Goal: Complete application form

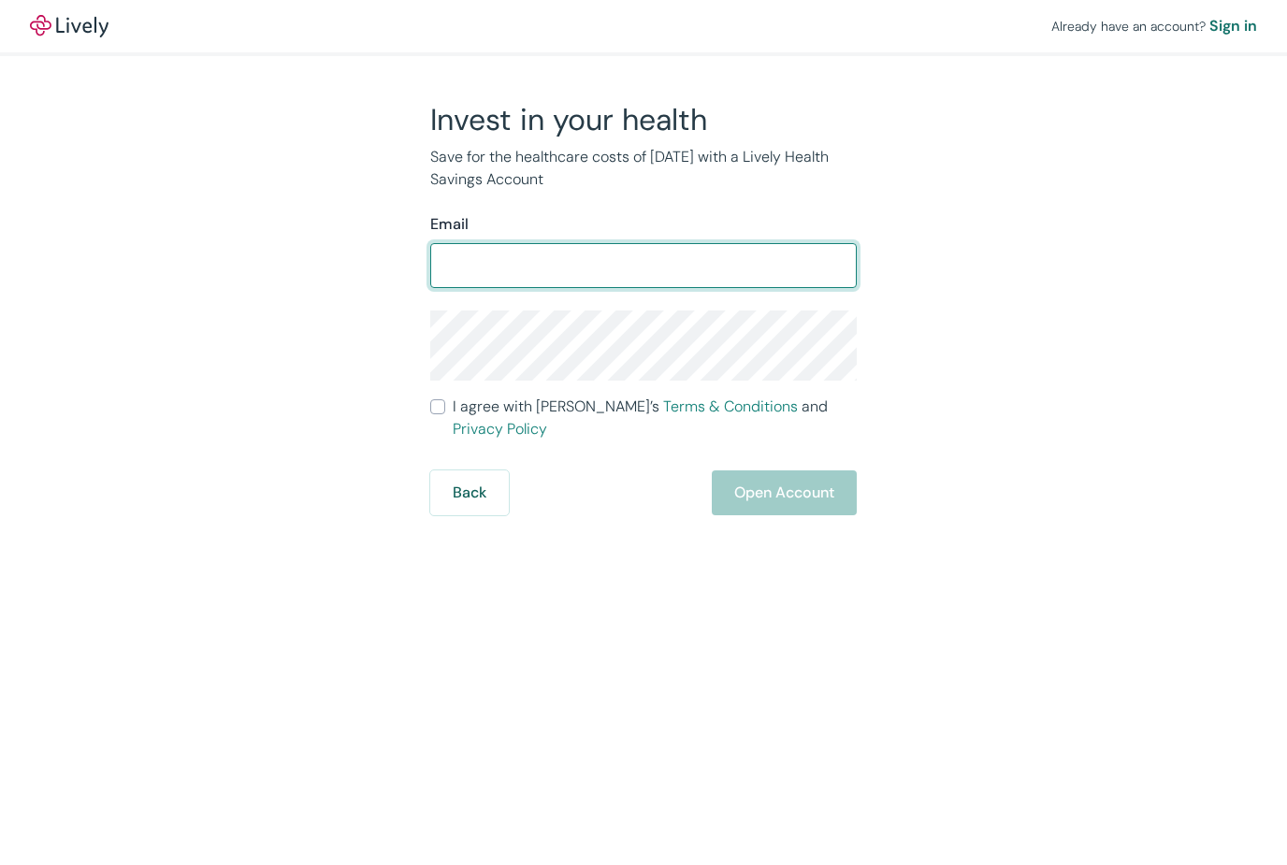
click at [458, 260] on input "Email" at bounding box center [643, 265] width 426 height 37
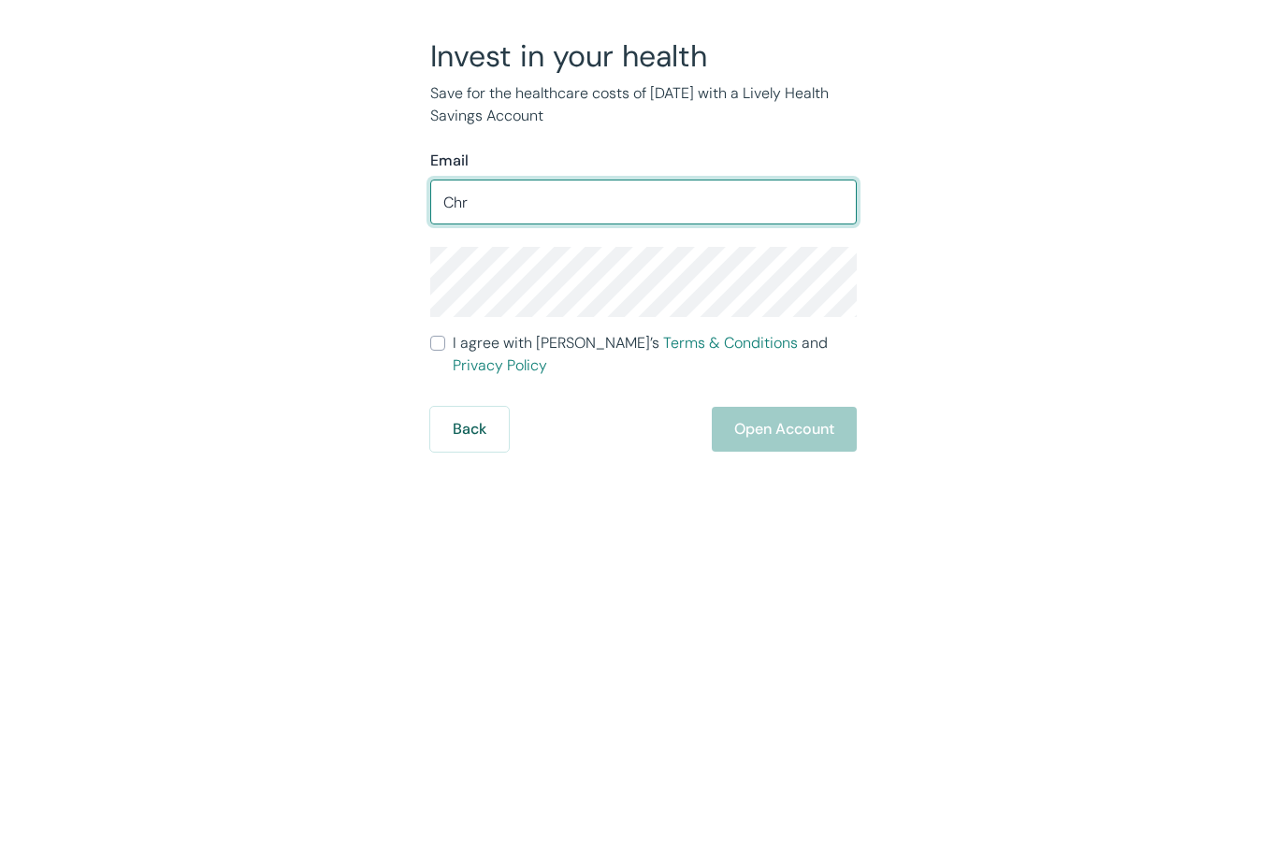
type input "Chri"
type input "Chrisuggiano@gmail.com"
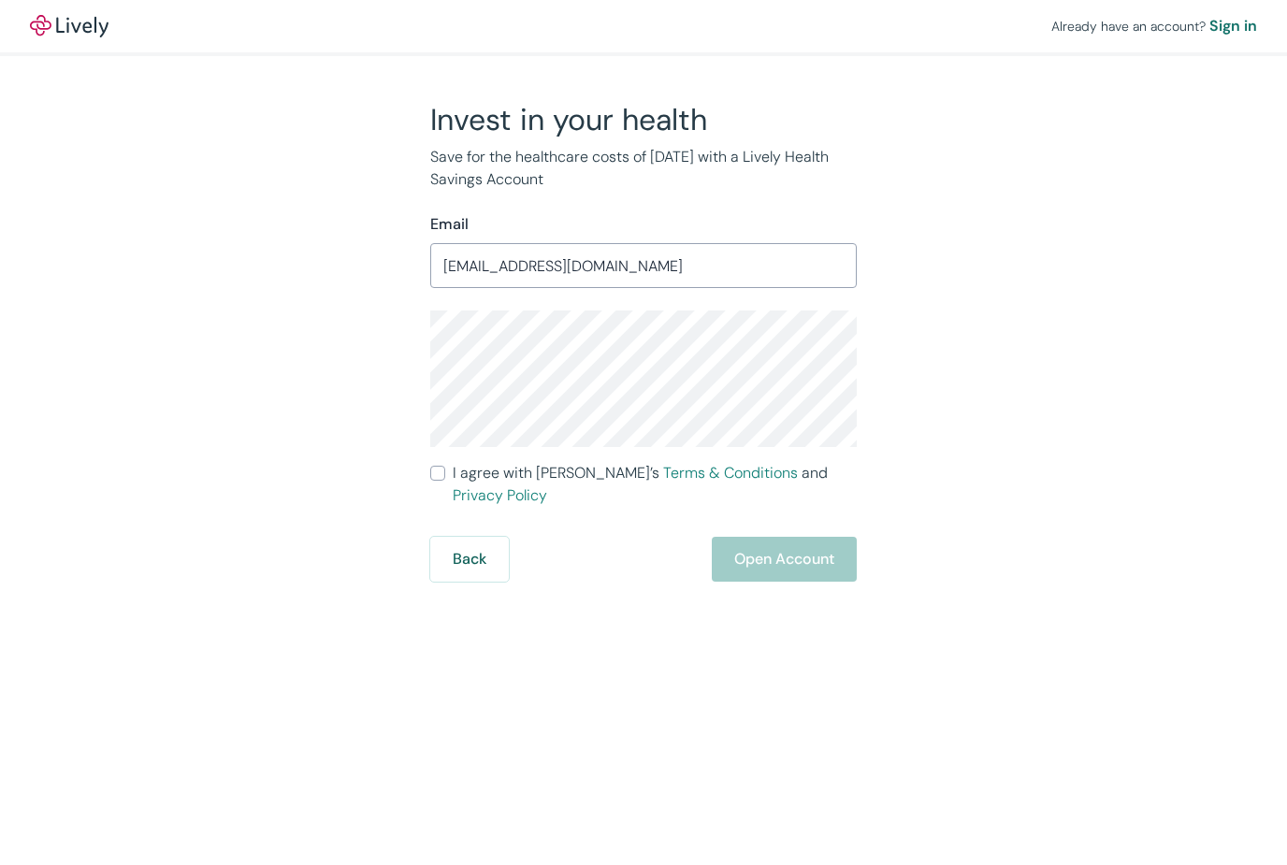
click at [439, 466] on input "I agree with Lively’s Terms & Conditions and Privacy Policy" at bounding box center [437, 473] width 15 height 15
checkbox input "true"
click at [717, 537] on button "Open Account" at bounding box center [784, 559] width 145 height 45
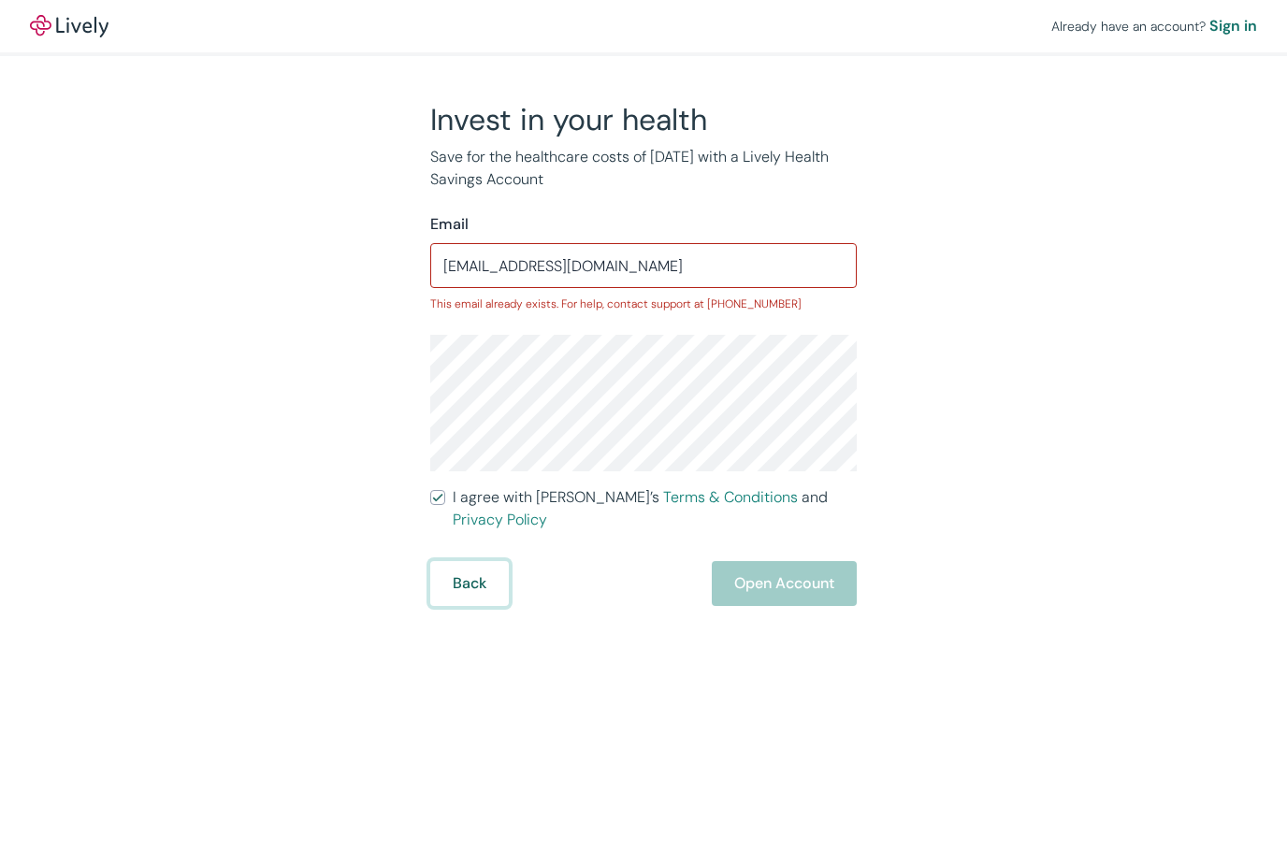
click at [482, 561] on button "Back" at bounding box center [469, 583] width 79 height 45
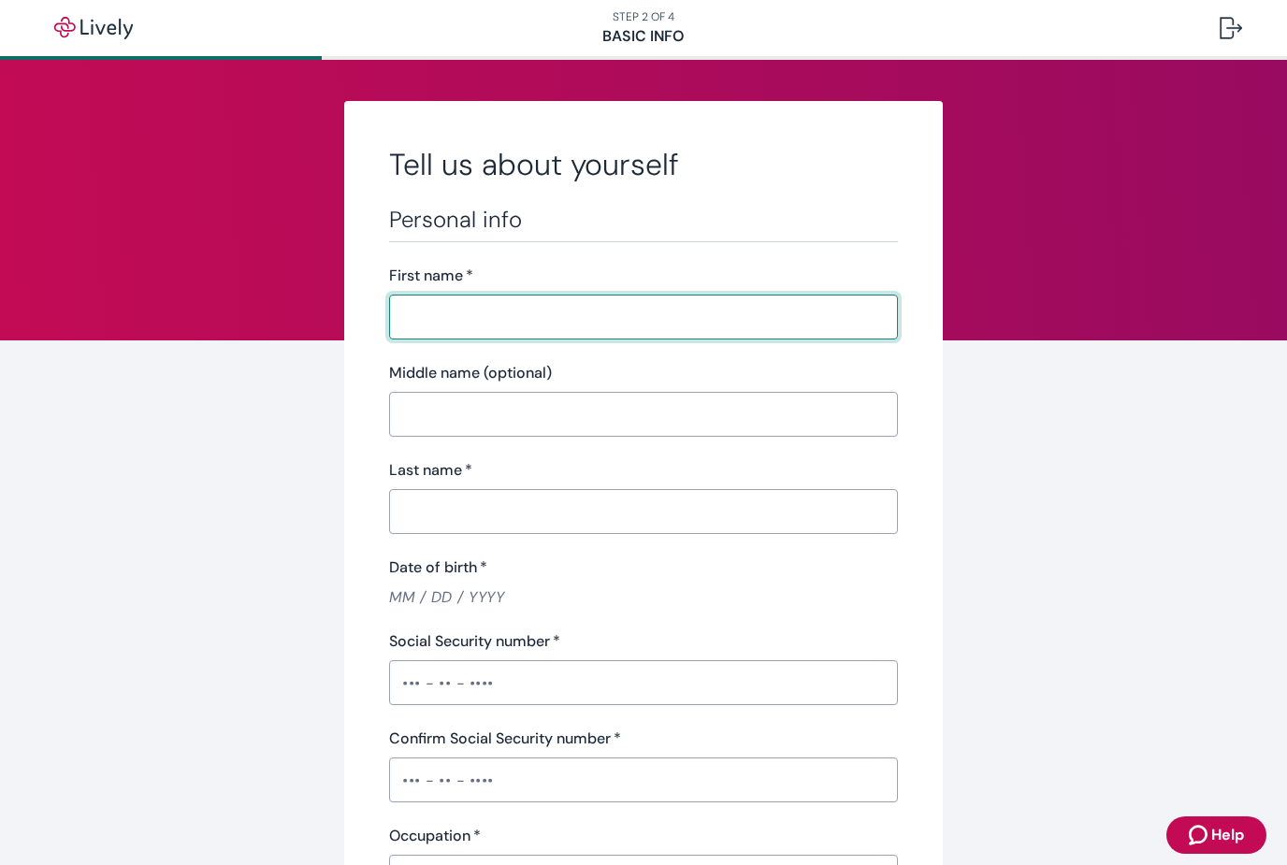
click at [454, 320] on input "First name   *" at bounding box center [643, 316] width 509 height 37
type input "[PERSON_NAME]"
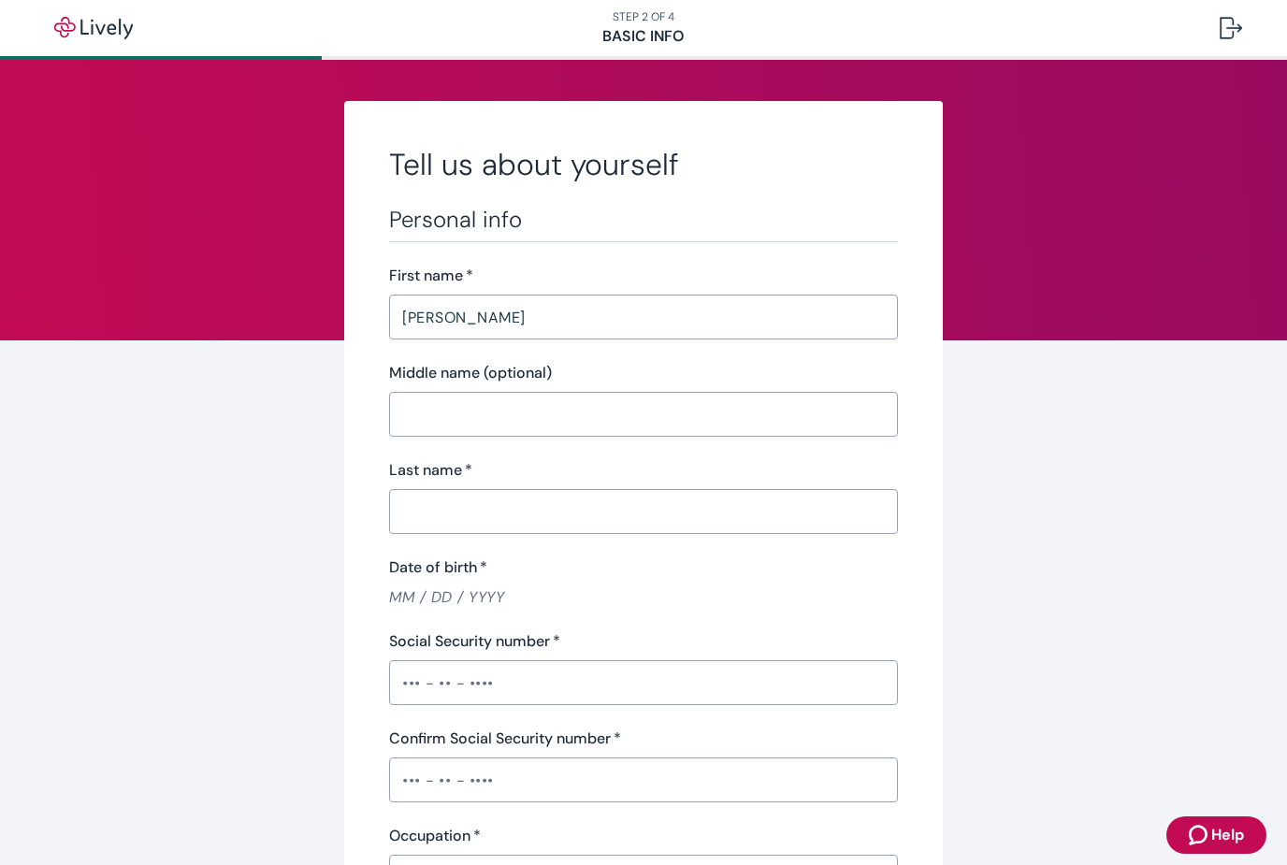
click at [482, 502] on input "Last name   *" at bounding box center [643, 511] width 509 height 37
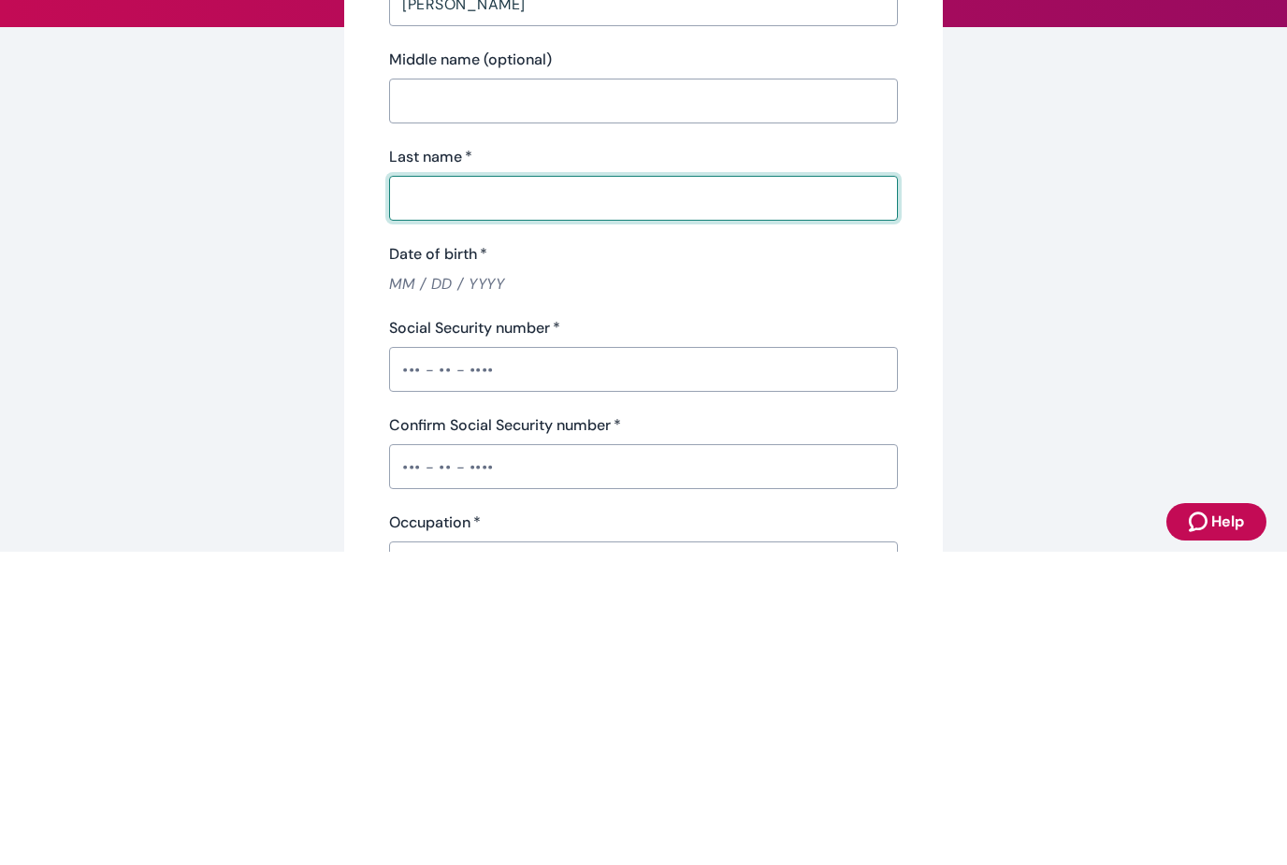
type input "Uggiano"
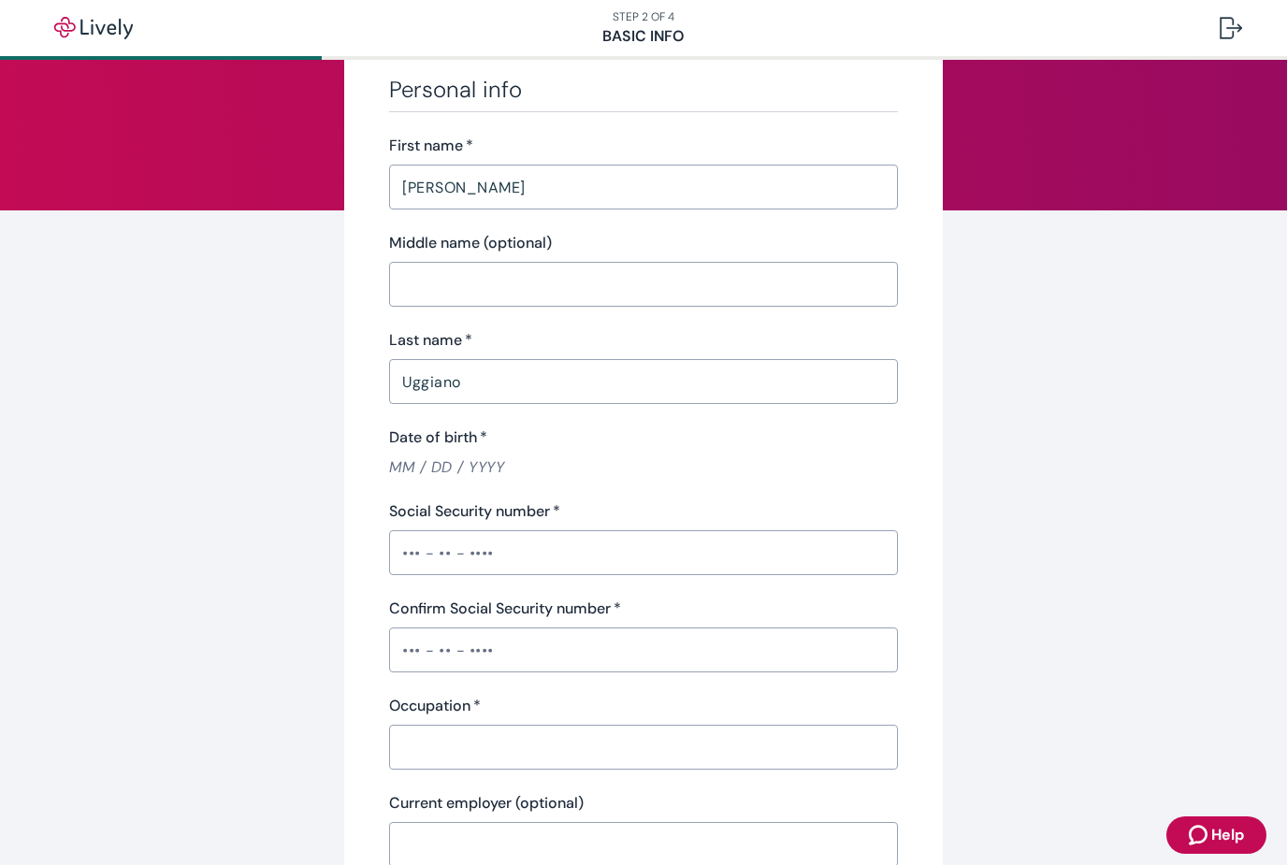
scroll to position [134, 0]
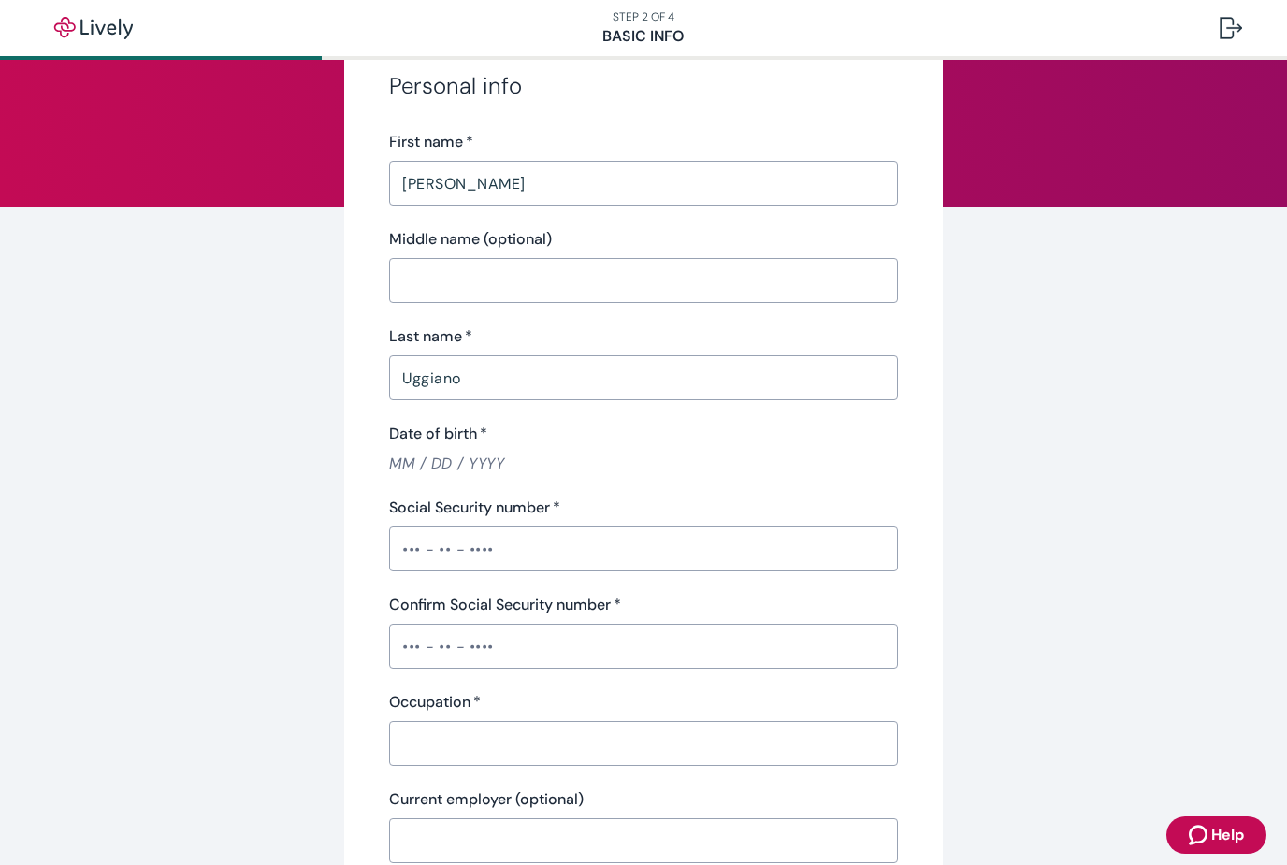
click at [477, 466] on input "Date of birth   *" at bounding box center [643, 464] width 509 height 22
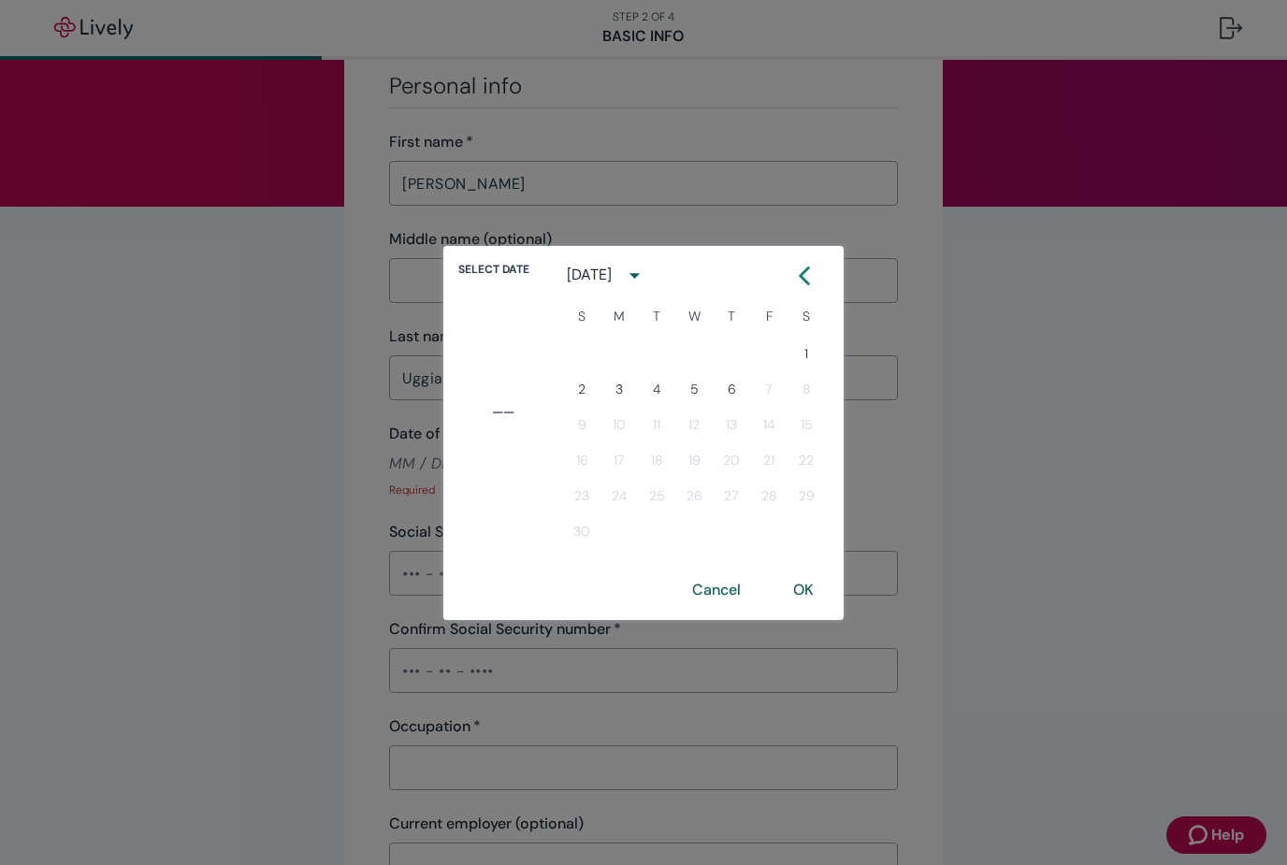
click at [647, 280] on icon "calendar view is open, switch to year view" at bounding box center [634, 275] width 25 height 25
click at [797, 379] on button "1965" at bounding box center [790, 371] width 67 height 34
type input "[DATE]"
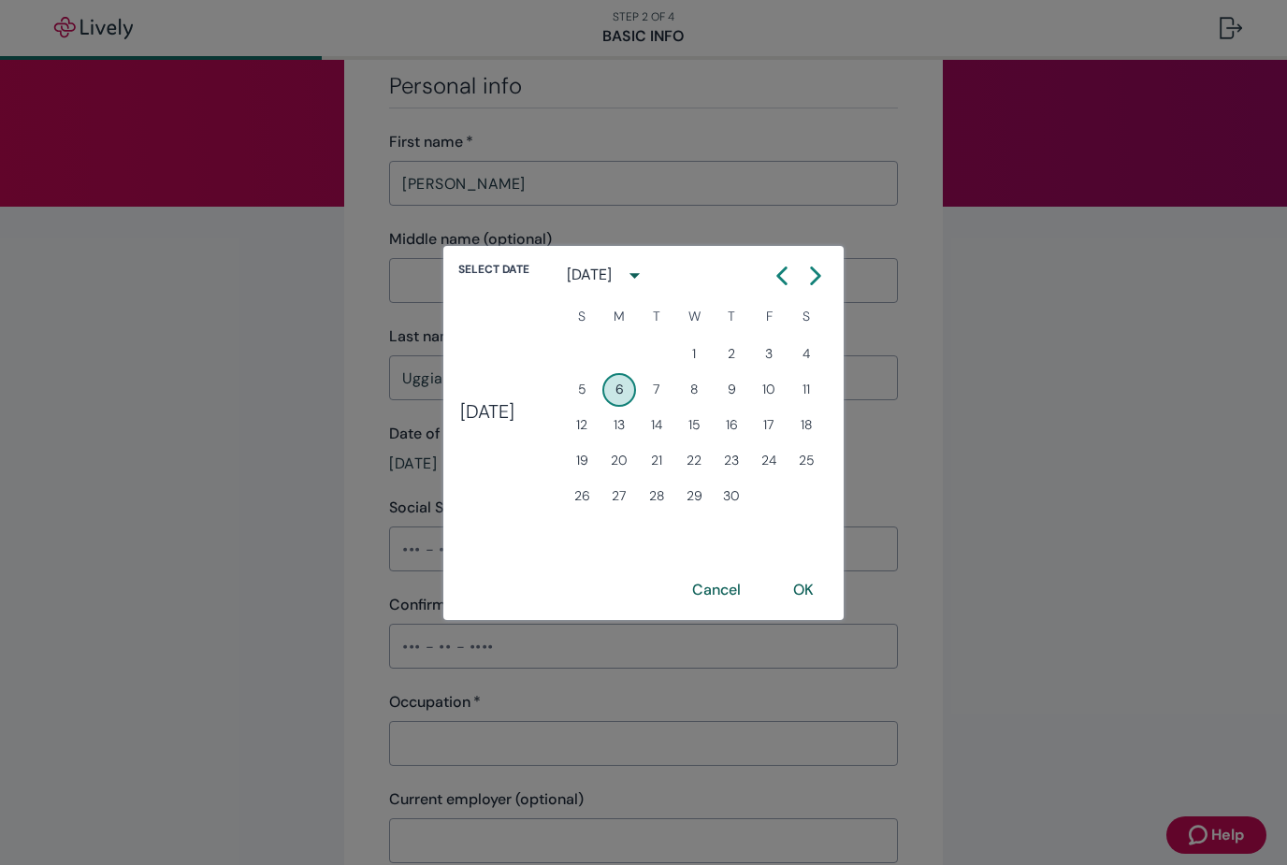
click at [825, 278] on icon "Calendar right arrow" at bounding box center [815, 275] width 19 height 19
click at [836, 590] on button "OK" at bounding box center [802, 590] width 65 height 45
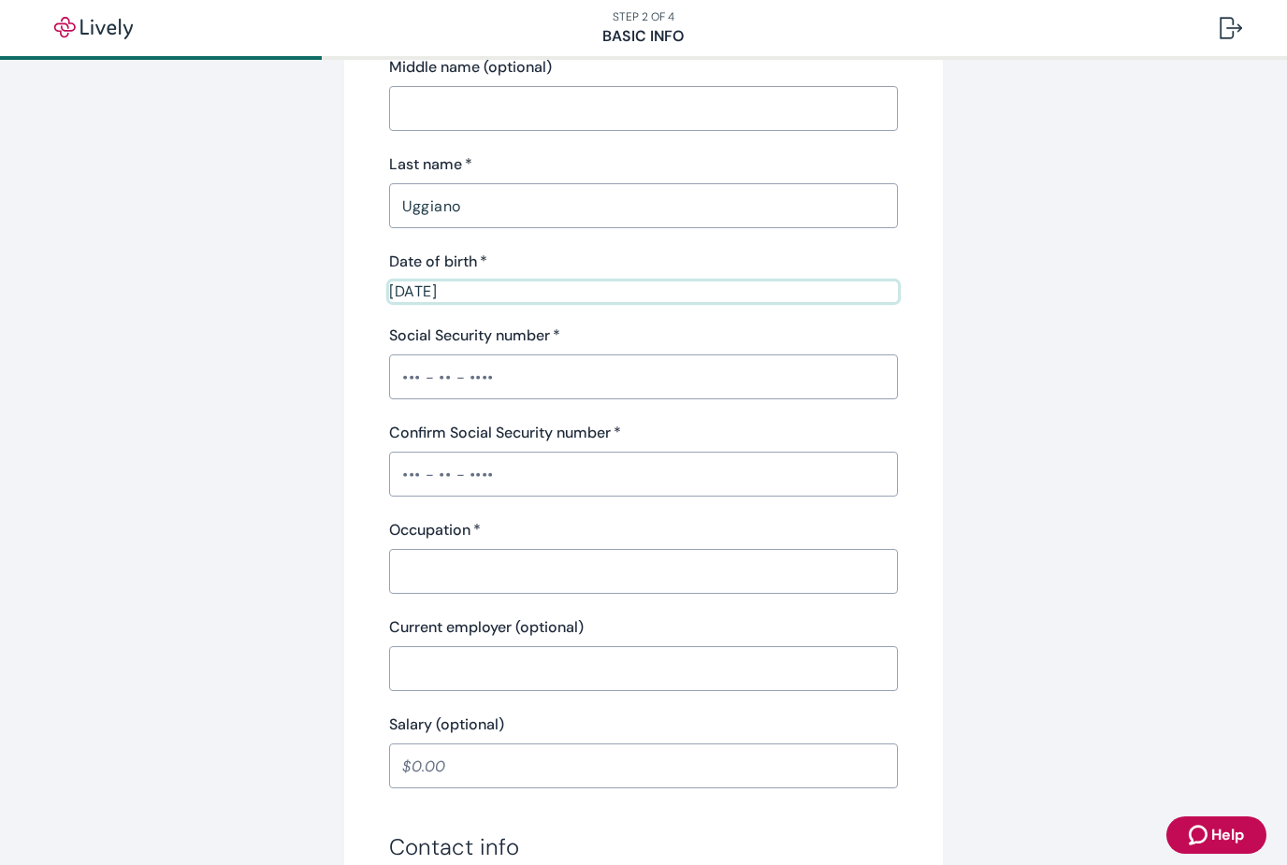
scroll to position [310, 0]
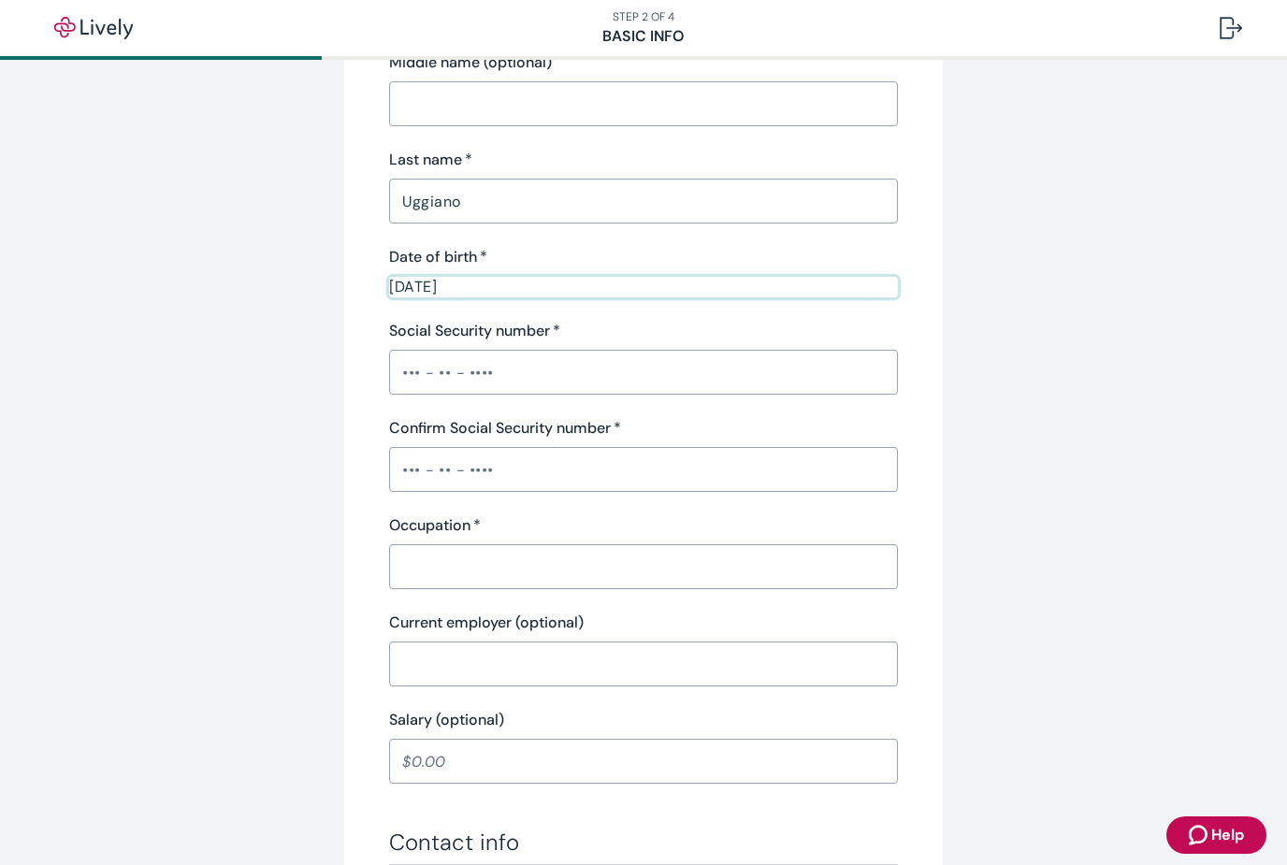
click at [515, 384] on input "Social Security number   *" at bounding box center [643, 371] width 509 height 37
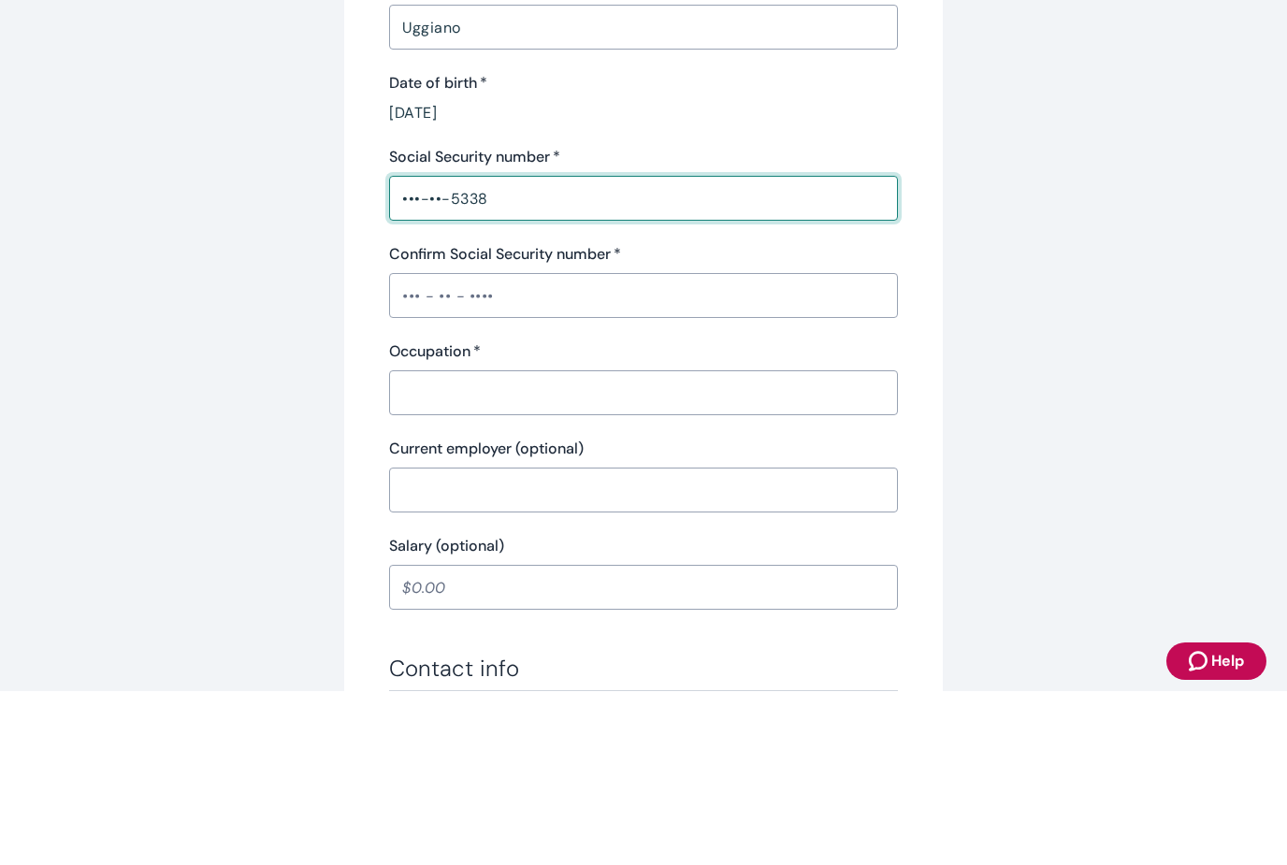
type input "•••-••-5338"
click at [543, 451] on input "Confirm Social Security number   *" at bounding box center [643, 469] width 509 height 37
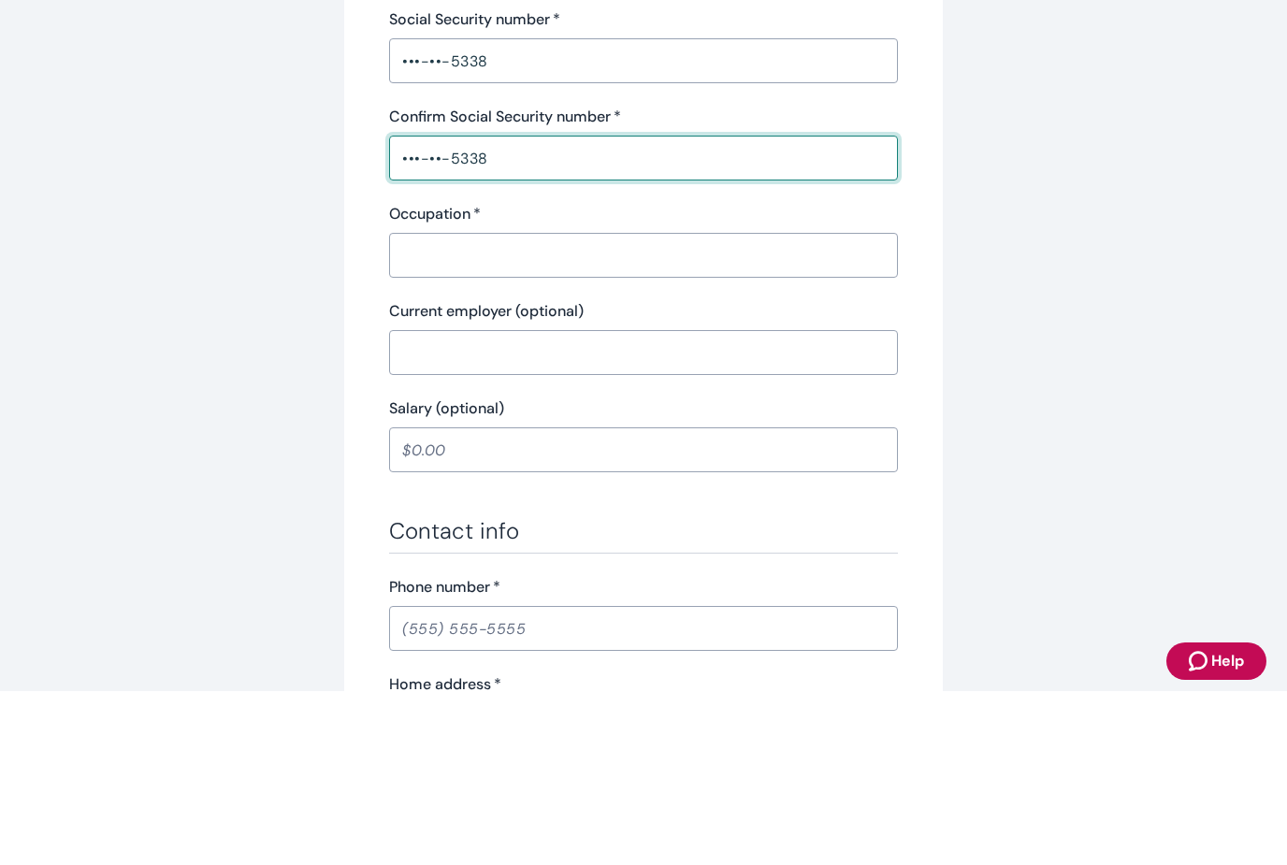
scroll to position [450, 0]
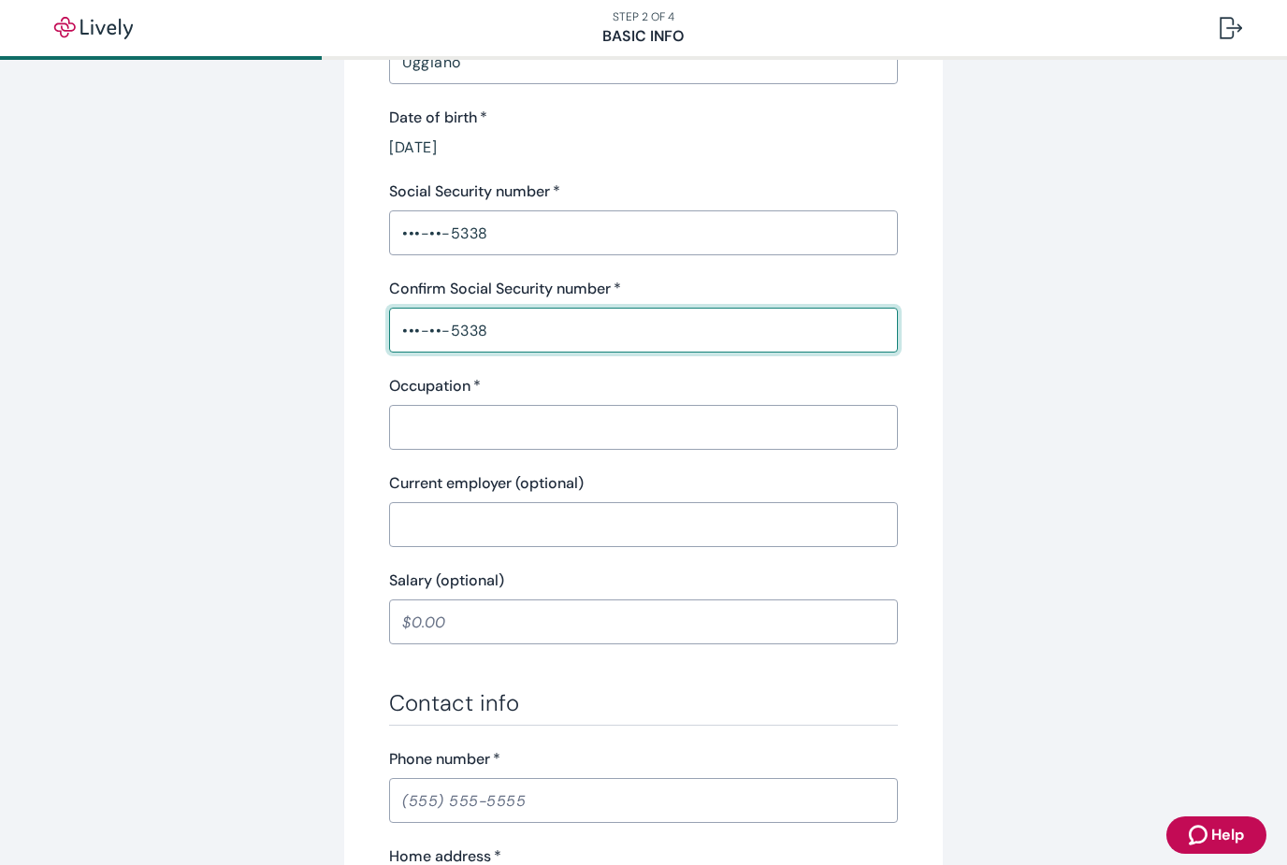
type input "•••-••-5338"
click at [481, 425] on input "Occupation   *" at bounding box center [643, 427] width 509 height 37
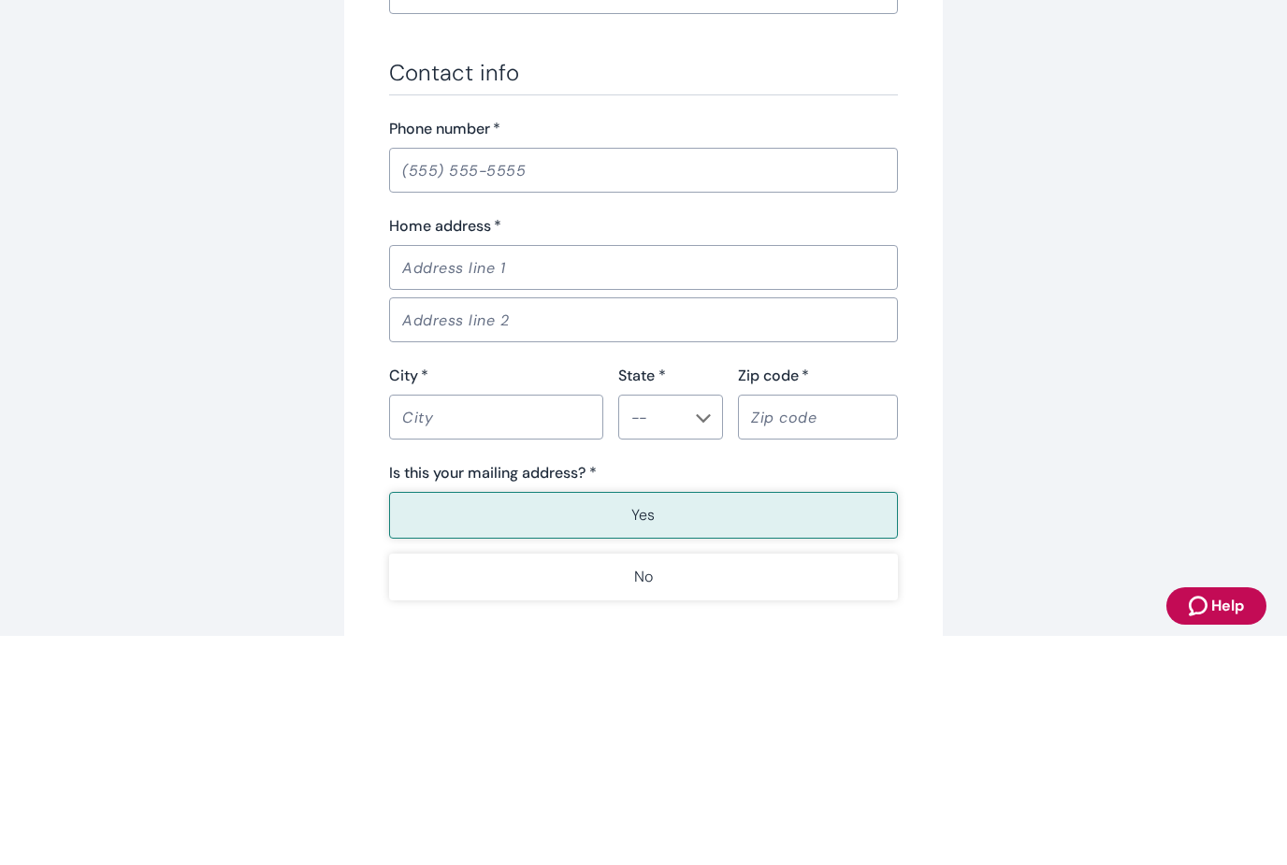
scroll to position [896, 0]
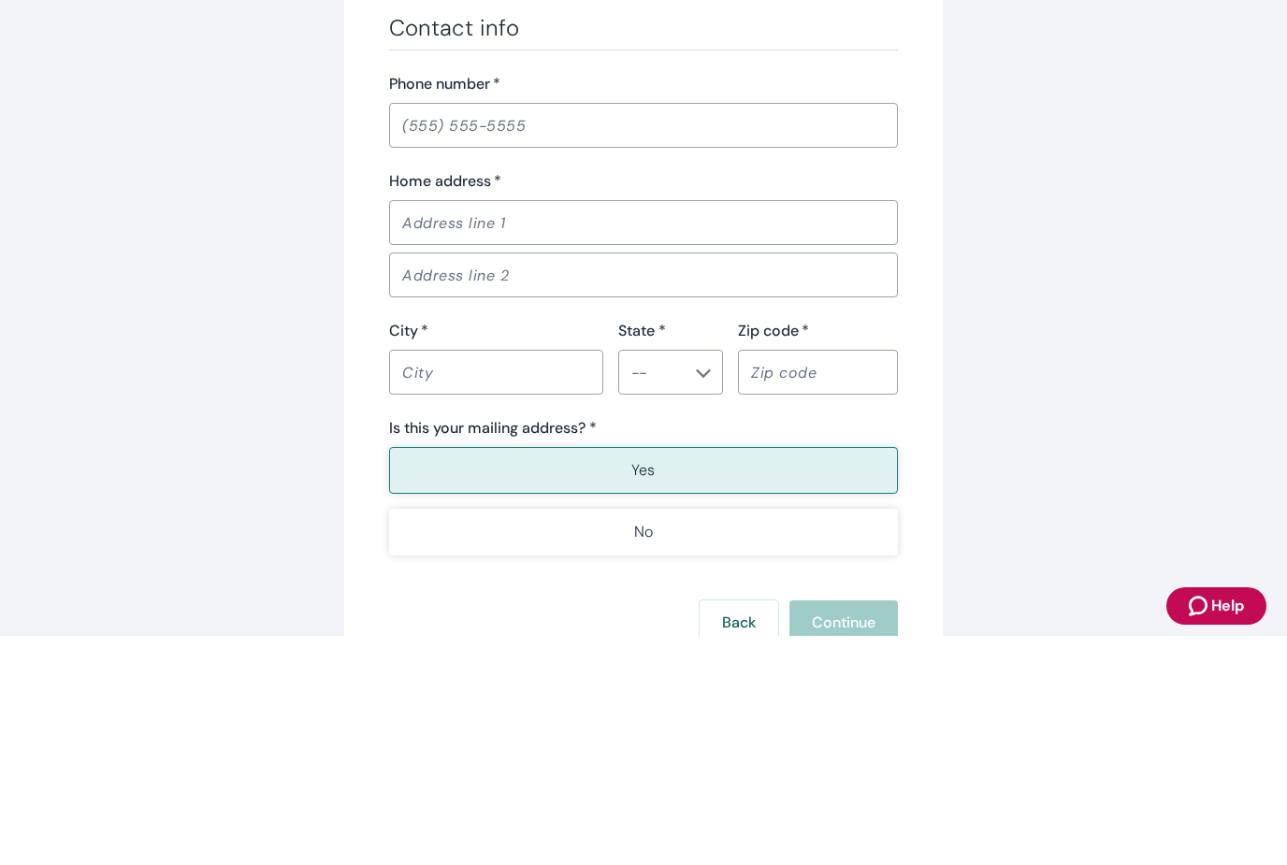
type input "Project Mgr"
click at [534, 336] on input "Phone number   *" at bounding box center [643, 354] width 509 height 37
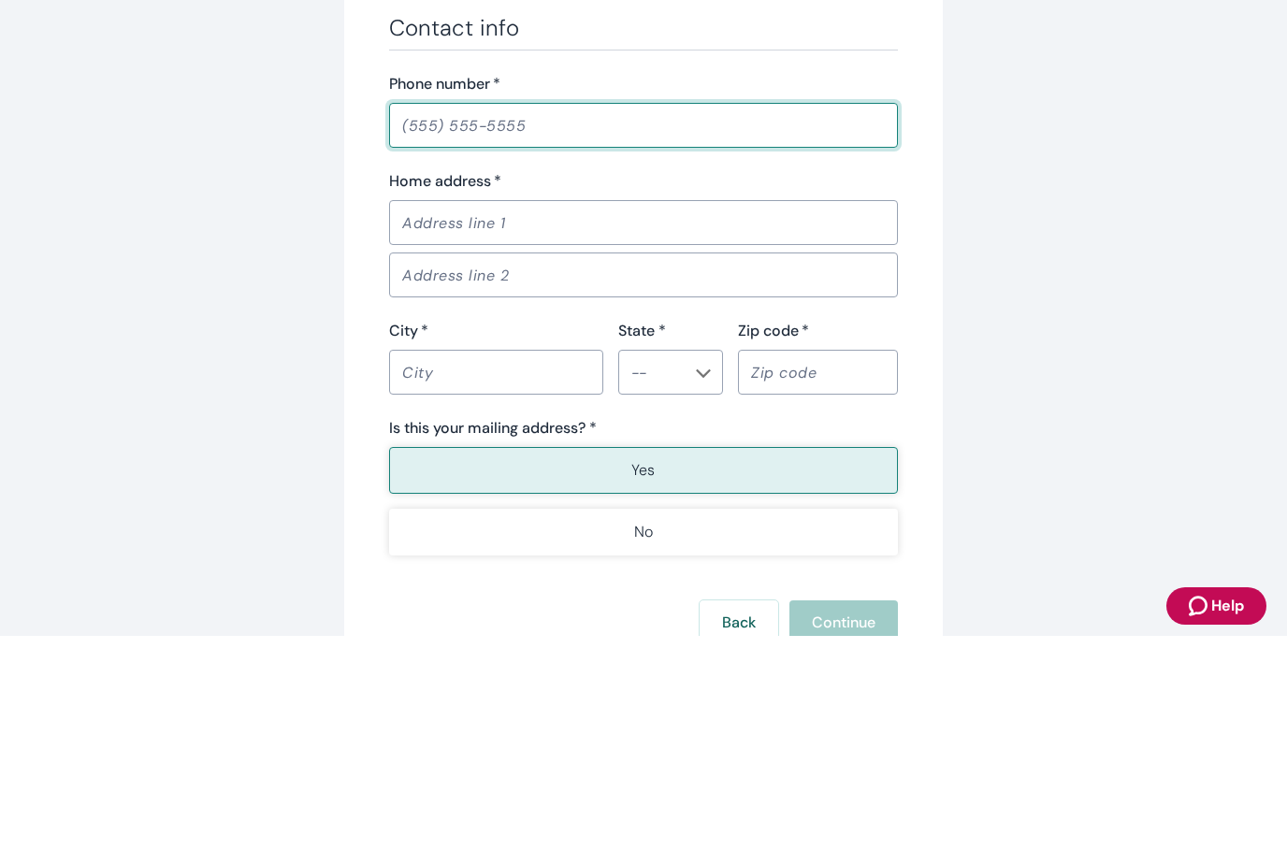
type input "[PHONE_NUMBER]"
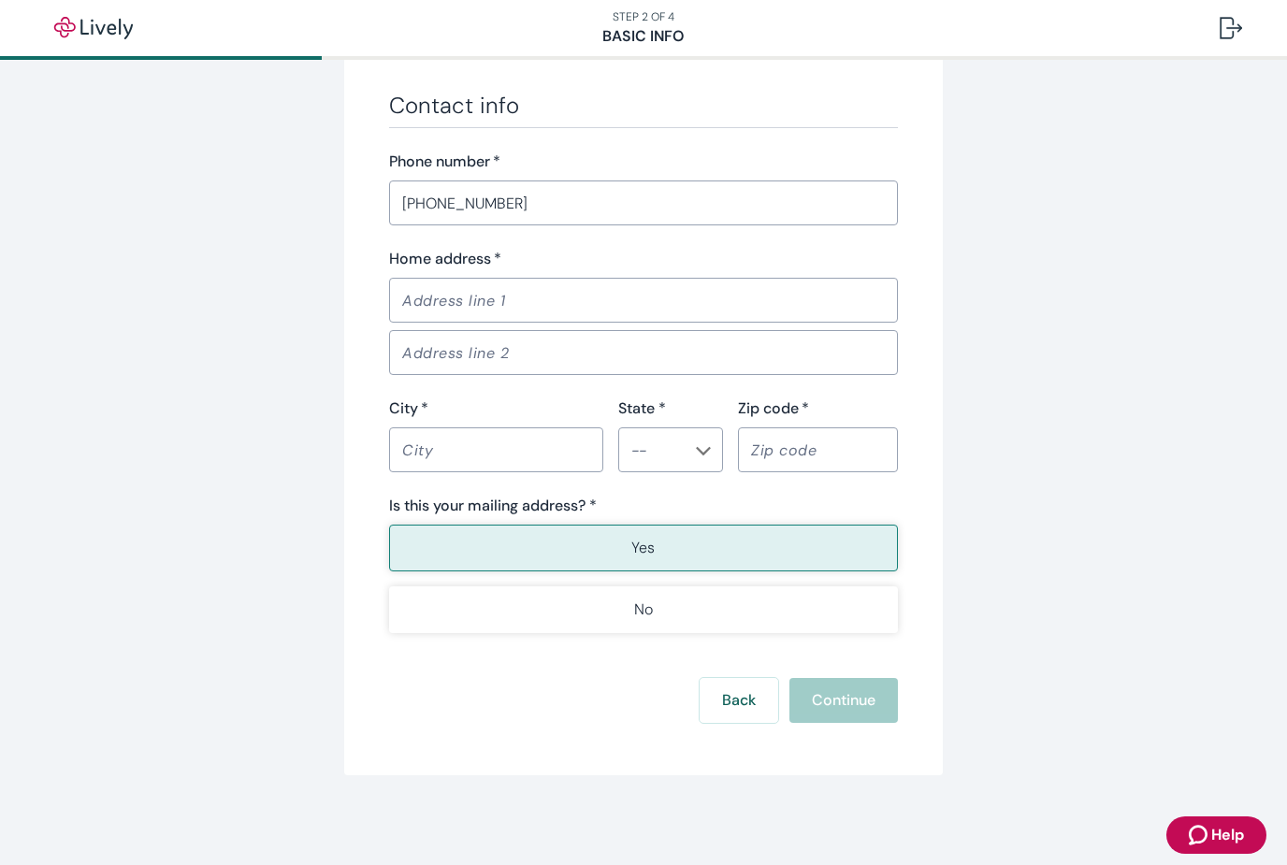
scroll to position [1047, 0]
click at [472, 304] on input "Home address   *" at bounding box center [643, 299] width 509 height 37
type input "[STREET_ADDRESS][PERSON_NAME]"
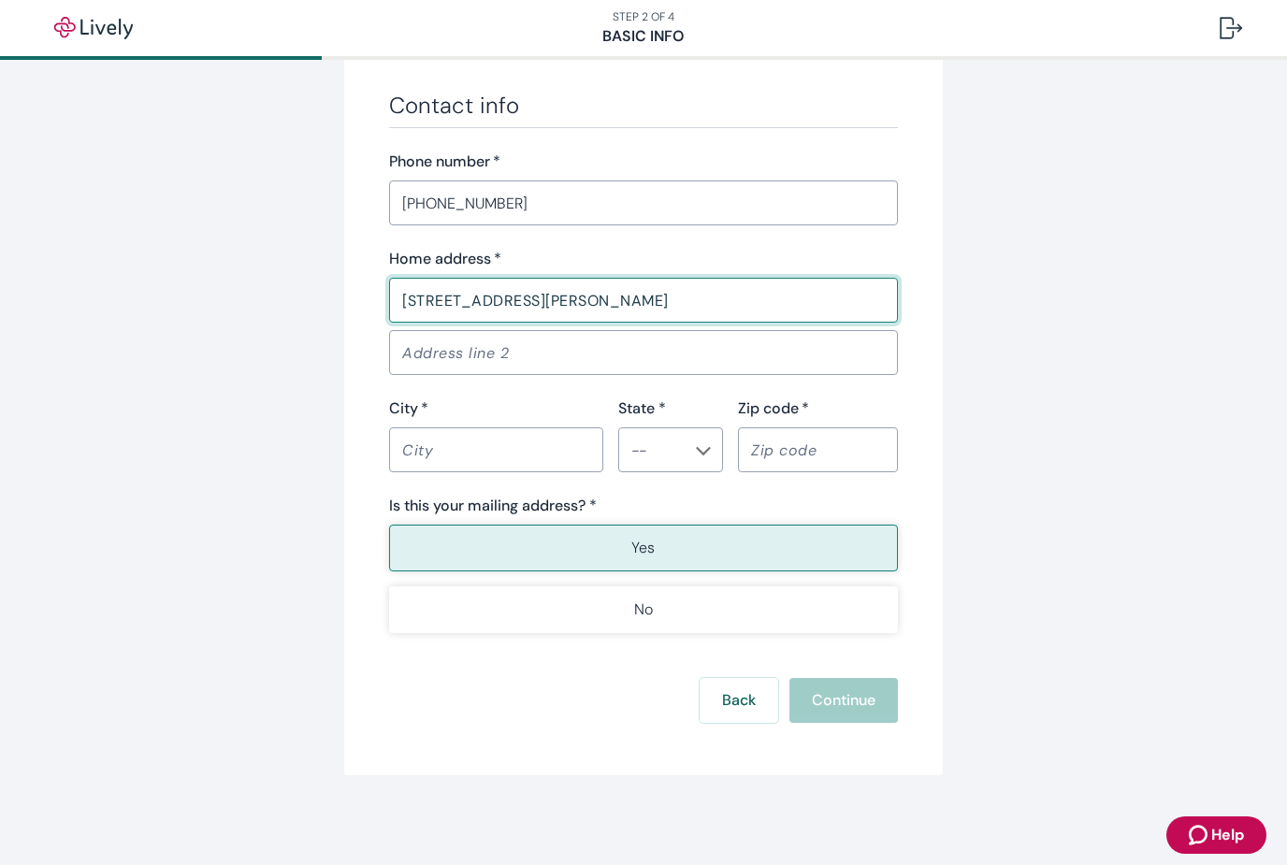
type input "Linden"
type input "NC"
type input "28356"
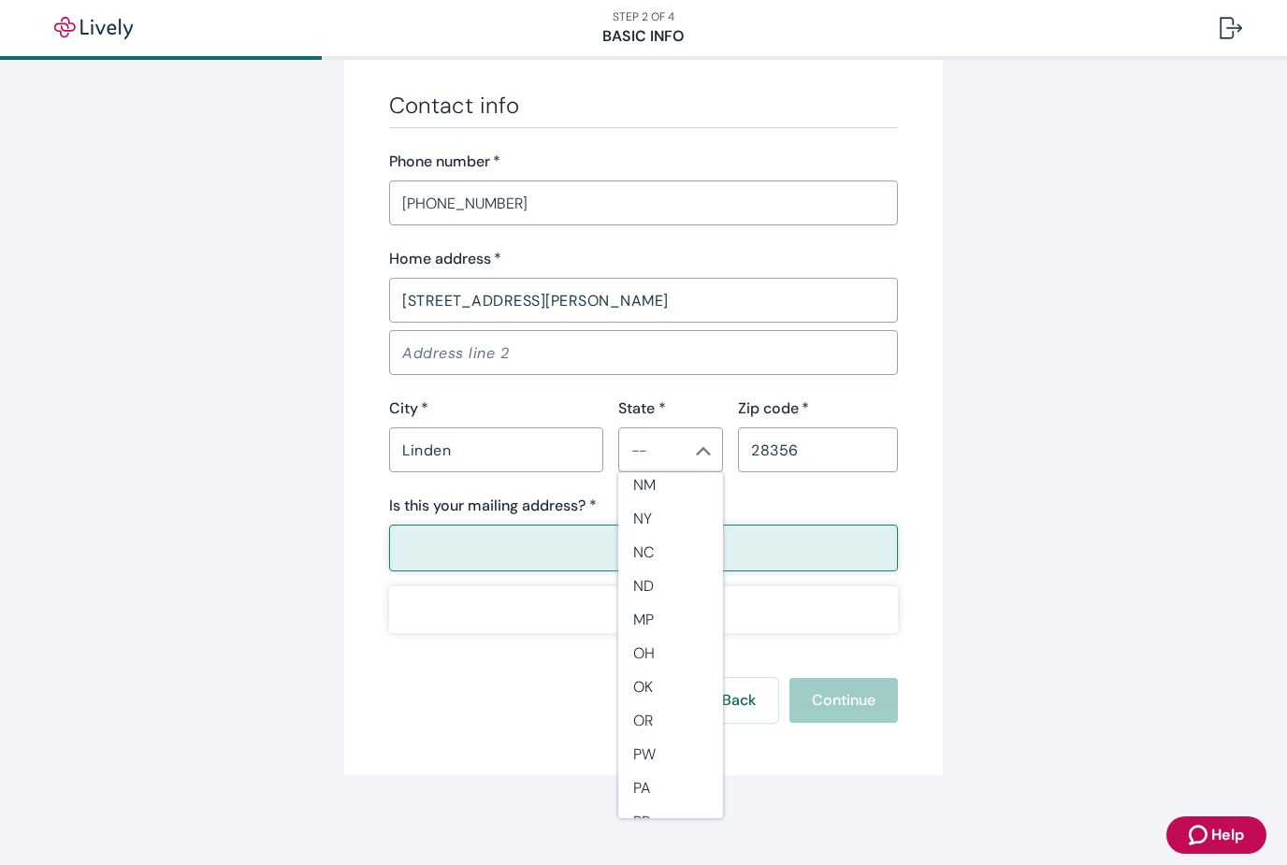
scroll to position [1191, 0]
click at [646, 544] on li "NC" at bounding box center [670, 551] width 105 height 34
type input "NC"
click at [719, 547] on button "Yes" at bounding box center [643, 548] width 509 height 47
click at [866, 700] on div "Back Continue" at bounding box center [643, 700] width 509 height 45
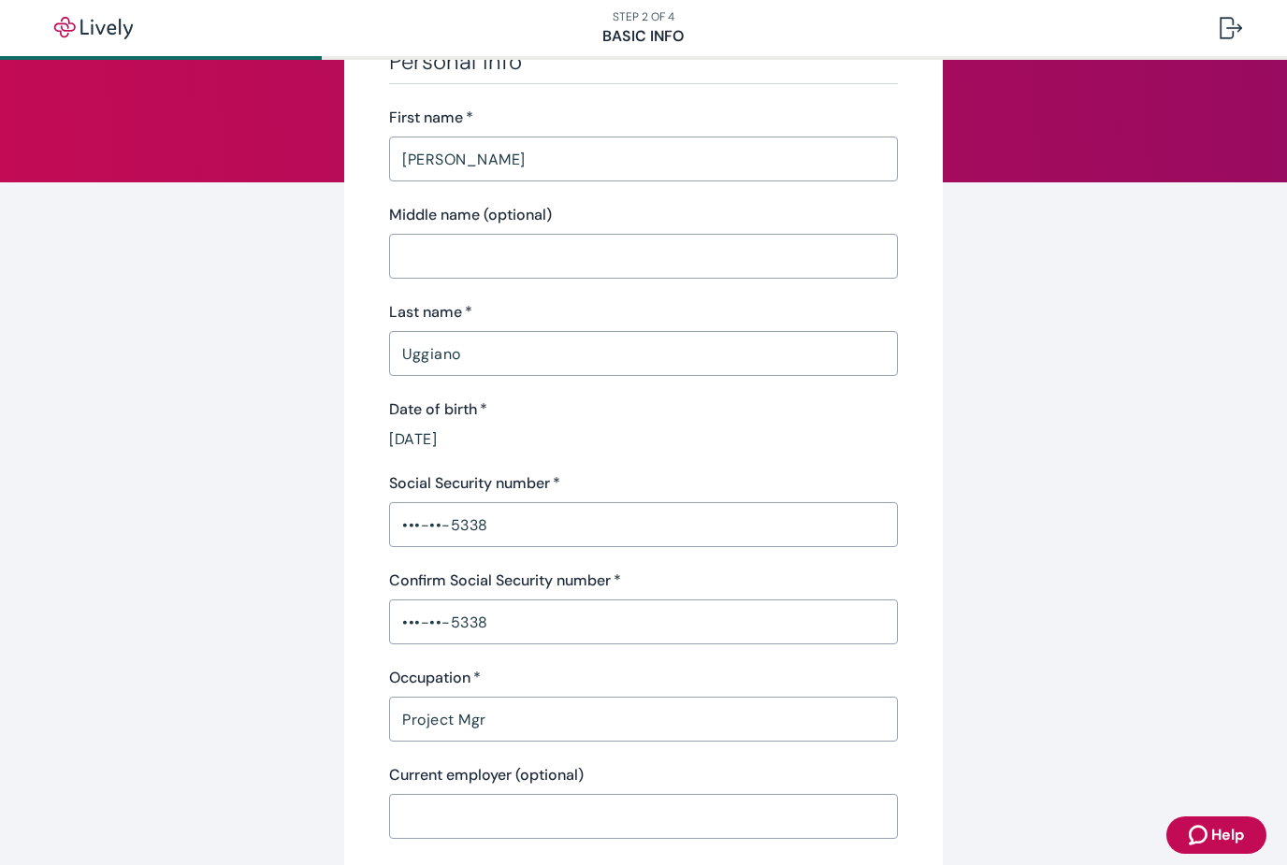
scroll to position [155, 0]
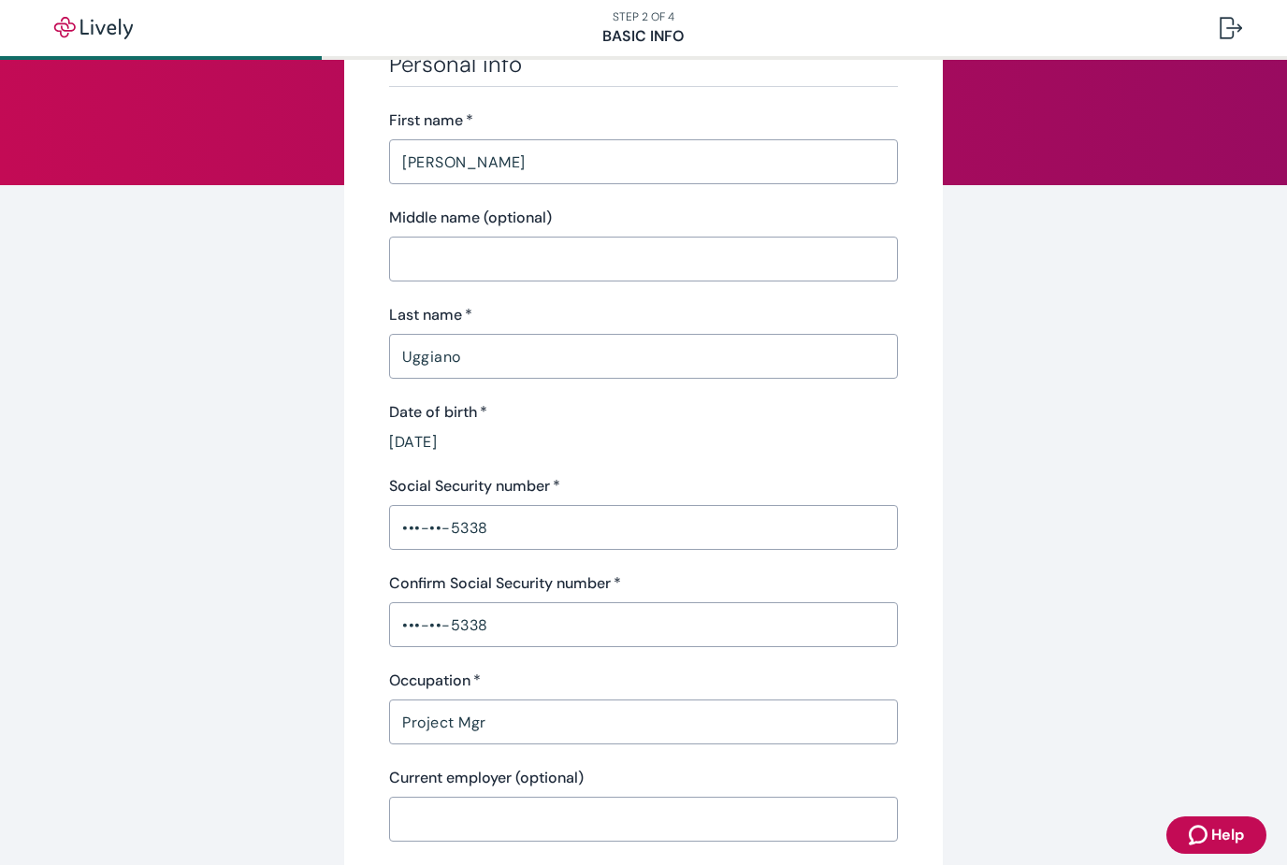
click at [472, 179] on input "[PERSON_NAME]" at bounding box center [643, 161] width 509 height 37
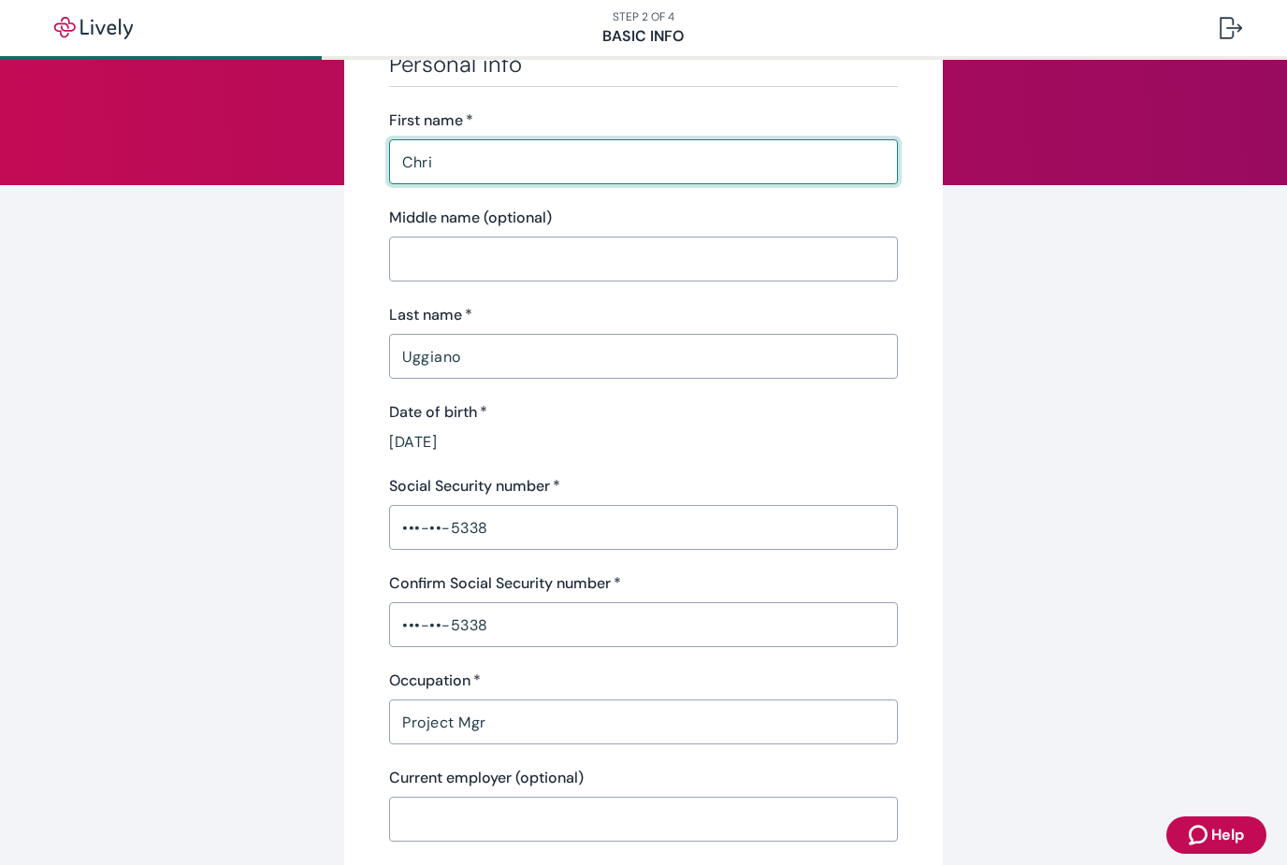
type input "[PERSON_NAME]"
click at [486, 362] on input "Uggiano" at bounding box center [643, 356] width 509 height 37
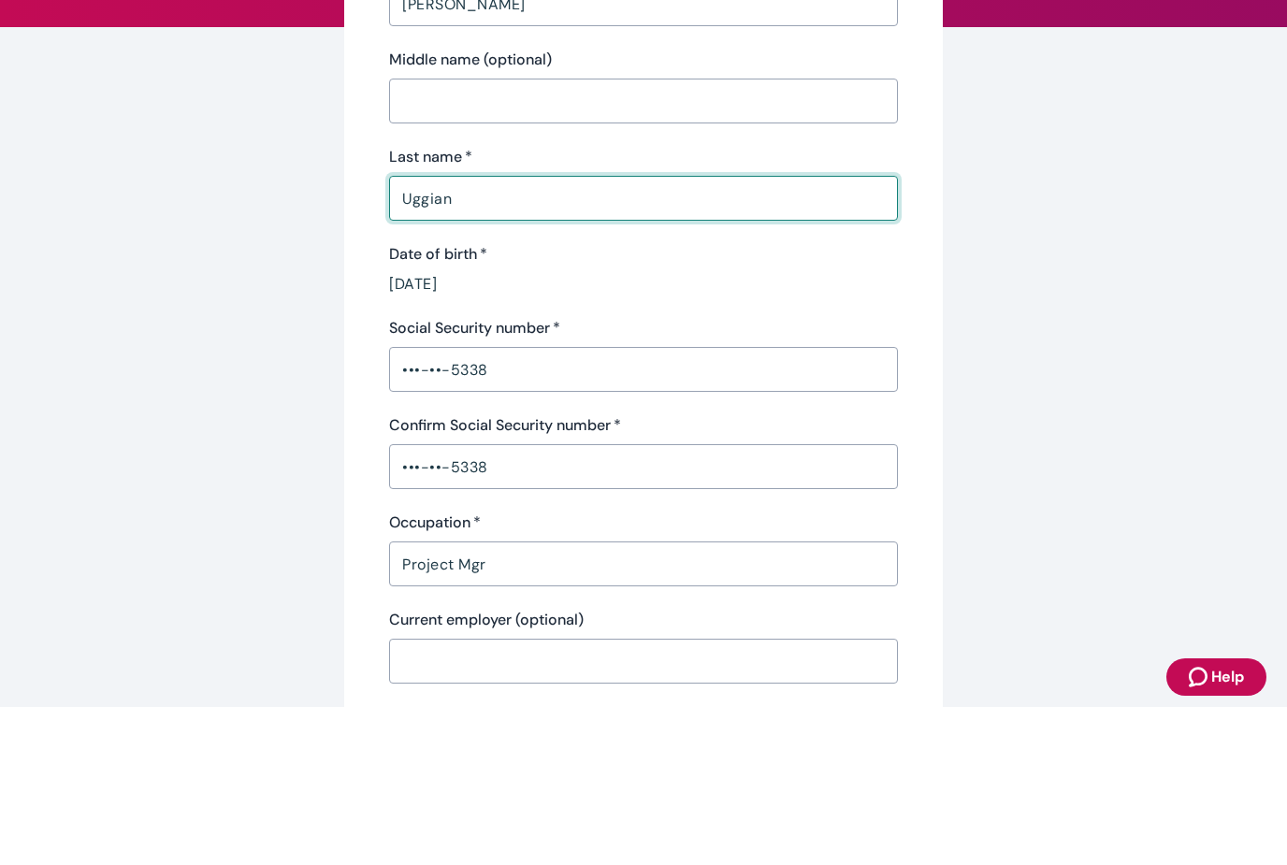
type input "Uggiano"
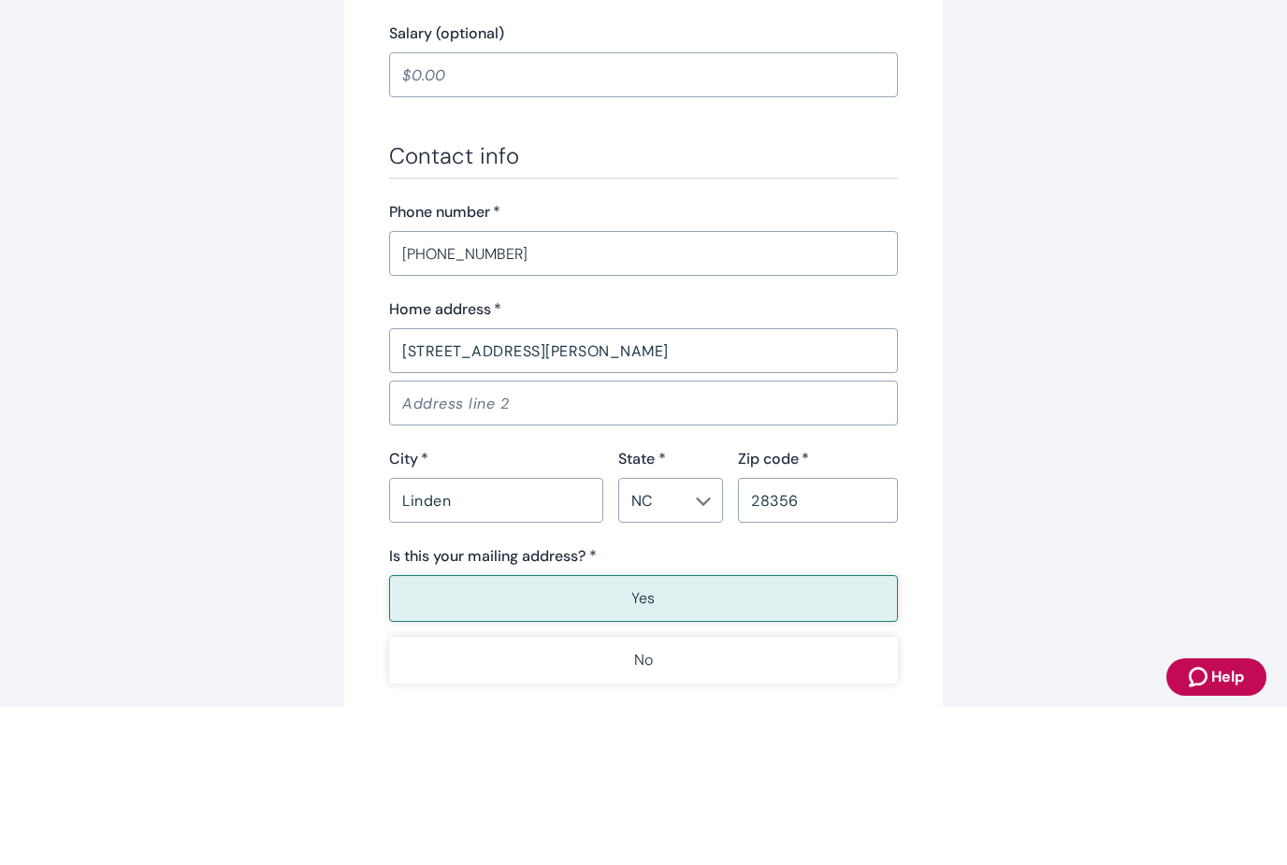
scroll to position [840, 0]
click at [672, 392] on input "[PHONE_NUMBER]" at bounding box center [643, 410] width 509 height 37
type input "[PHONE_NUMBER]"
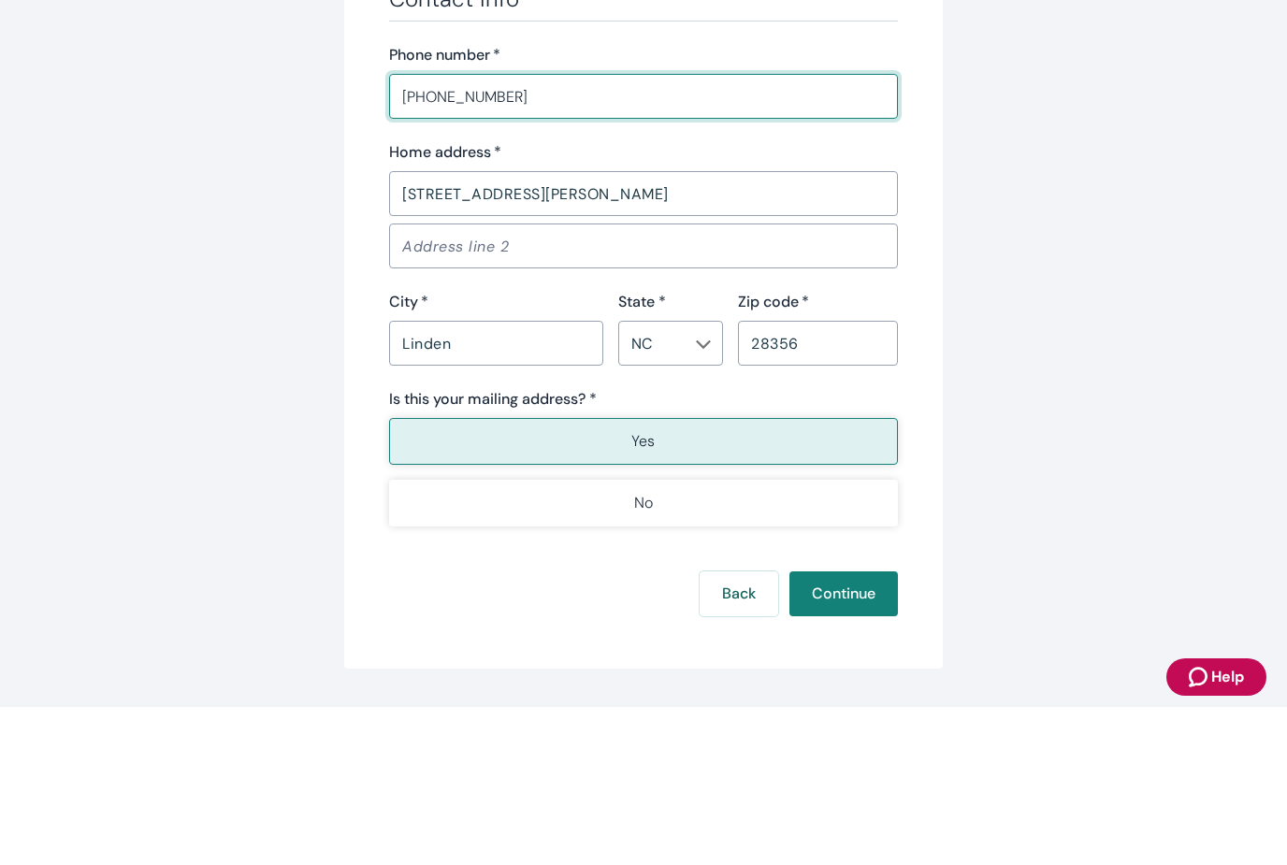
scroll to position [1003, 0]
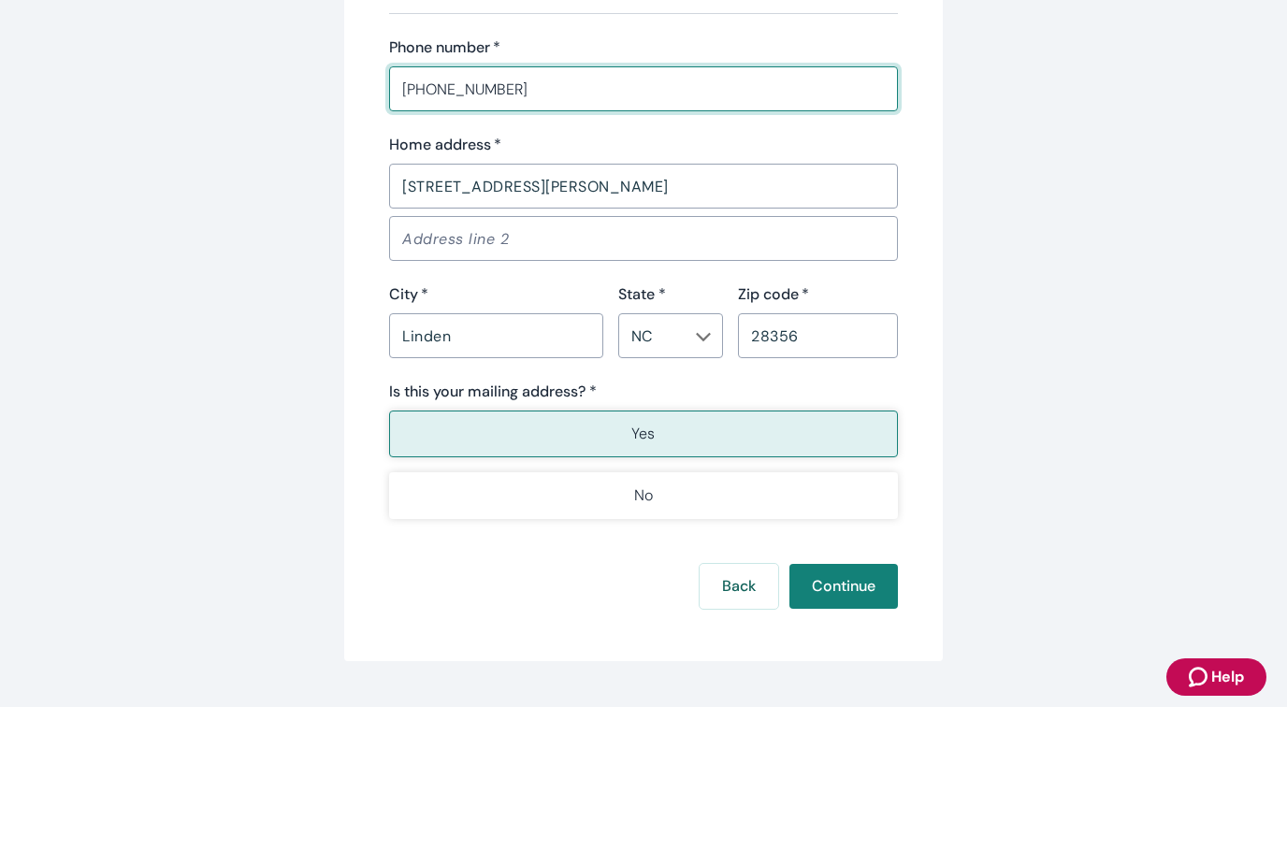
click at [574, 325] on input "[STREET_ADDRESS][PERSON_NAME]" at bounding box center [643, 343] width 509 height 37
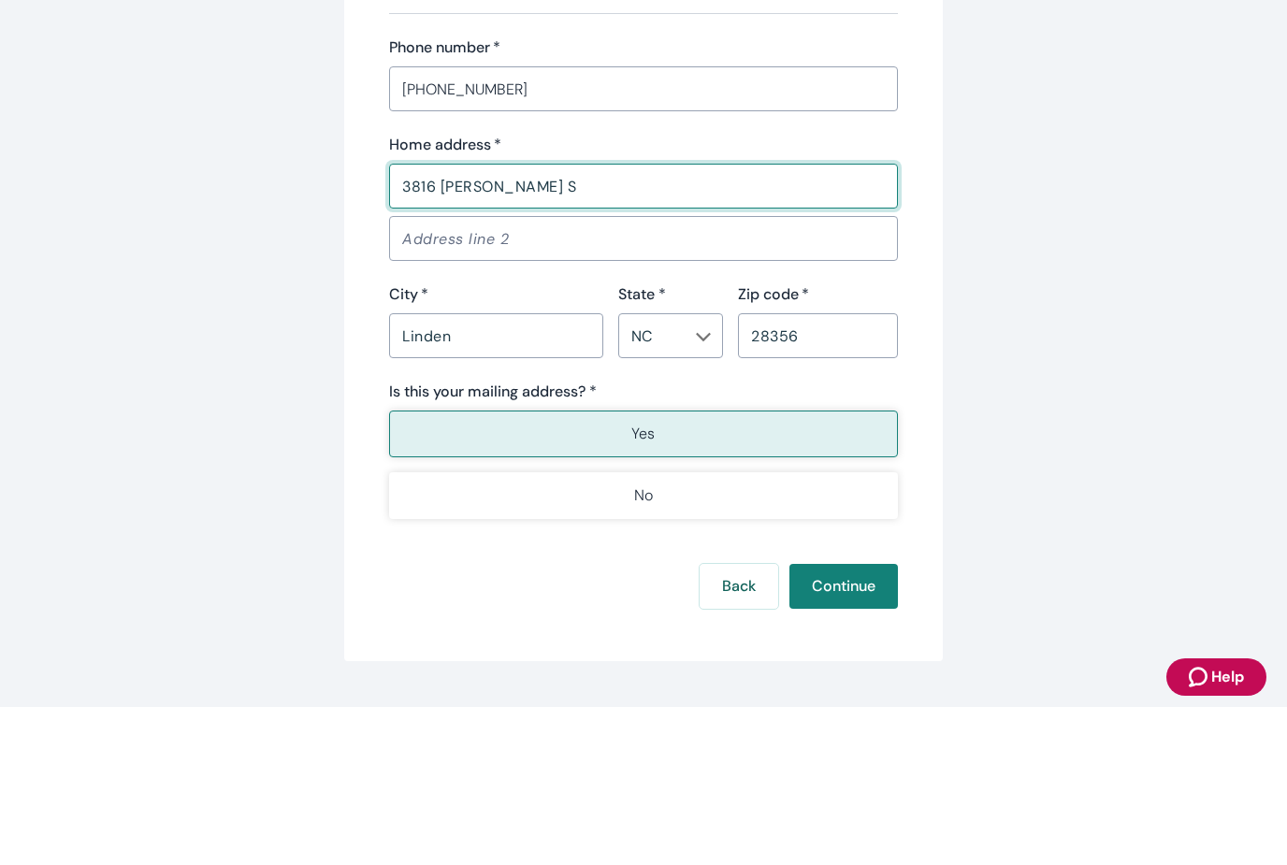
type input "[STREET_ADDRESS][PERSON_NAME]"
click at [471, 475] on input "Linden" at bounding box center [496, 493] width 214 height 37
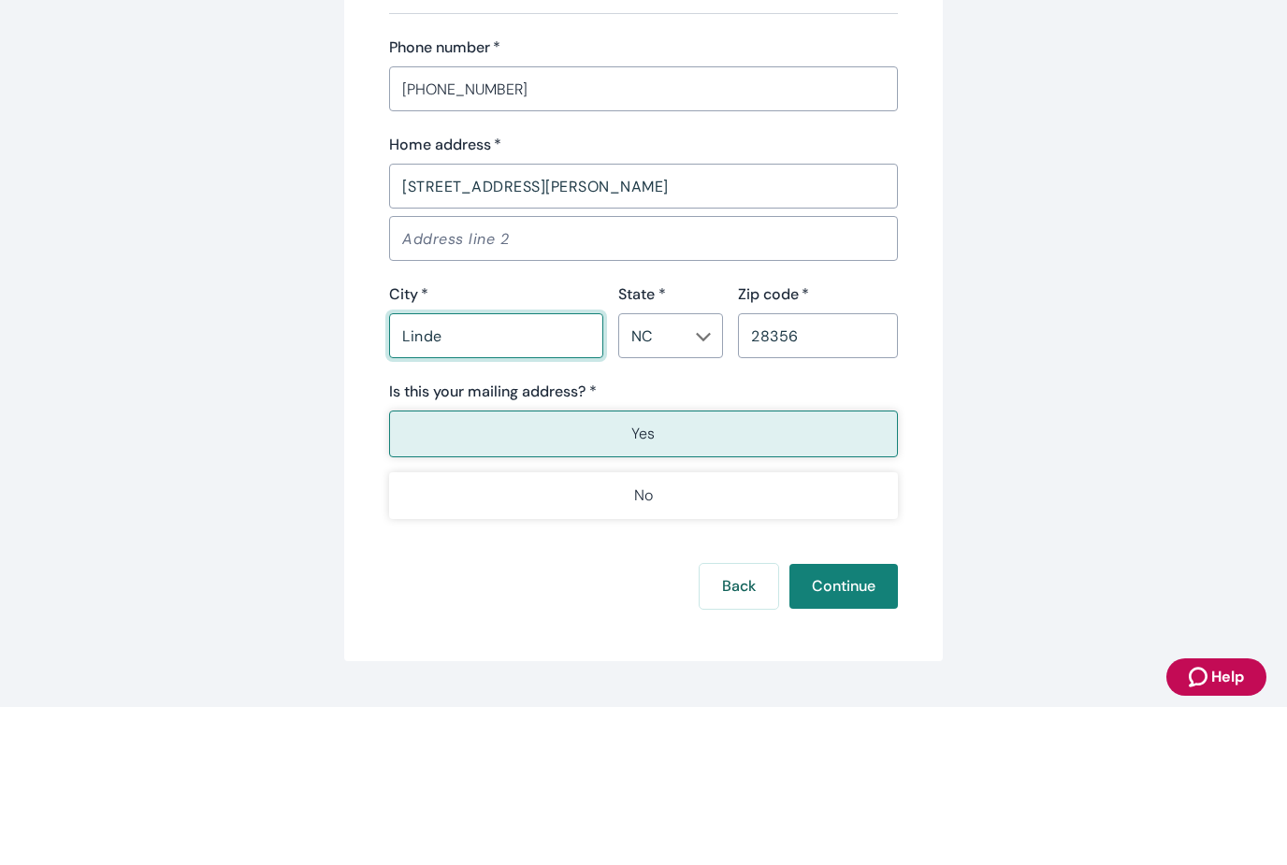
type input "Linden"
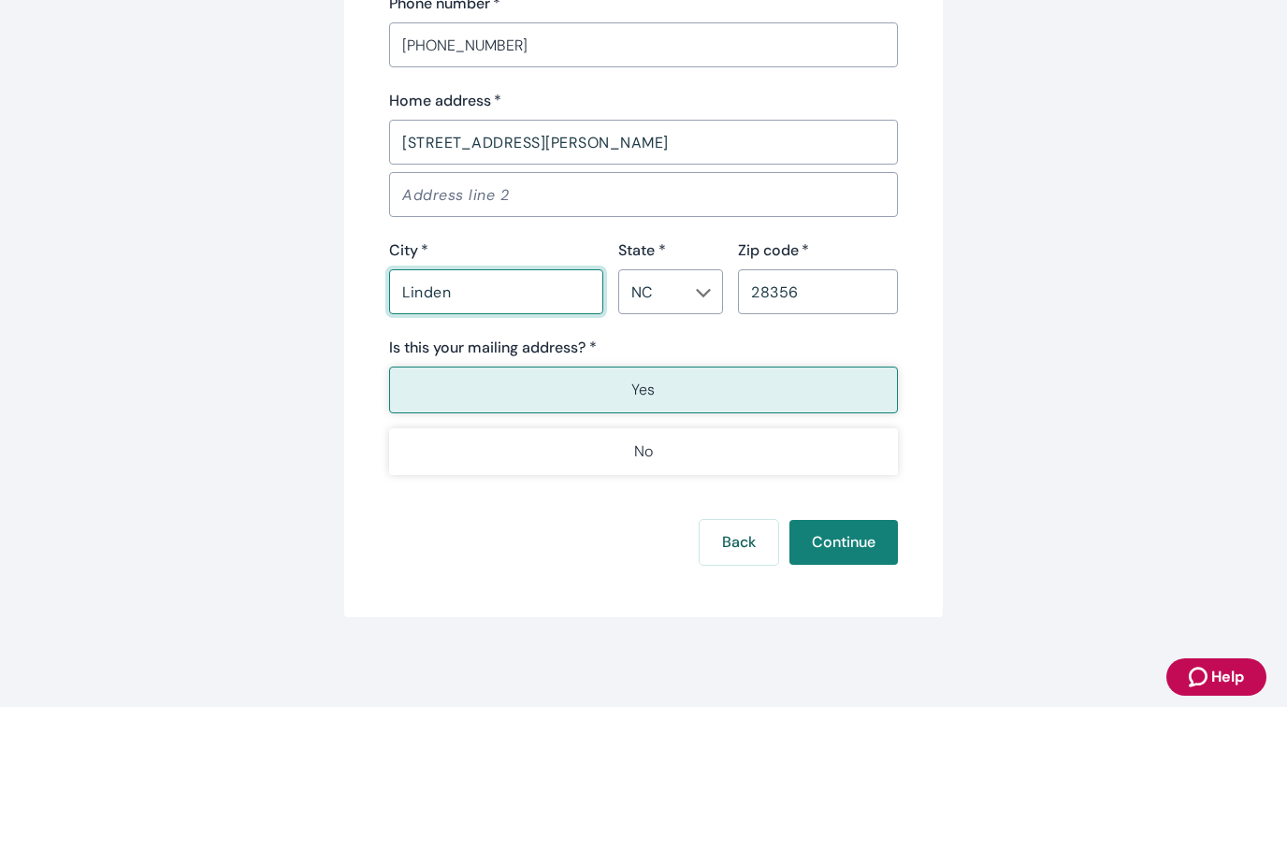
scroll to position [1047, 0]
click at [814, 431] on input "28356" at bounding box center [818, 449] width 160 height 37
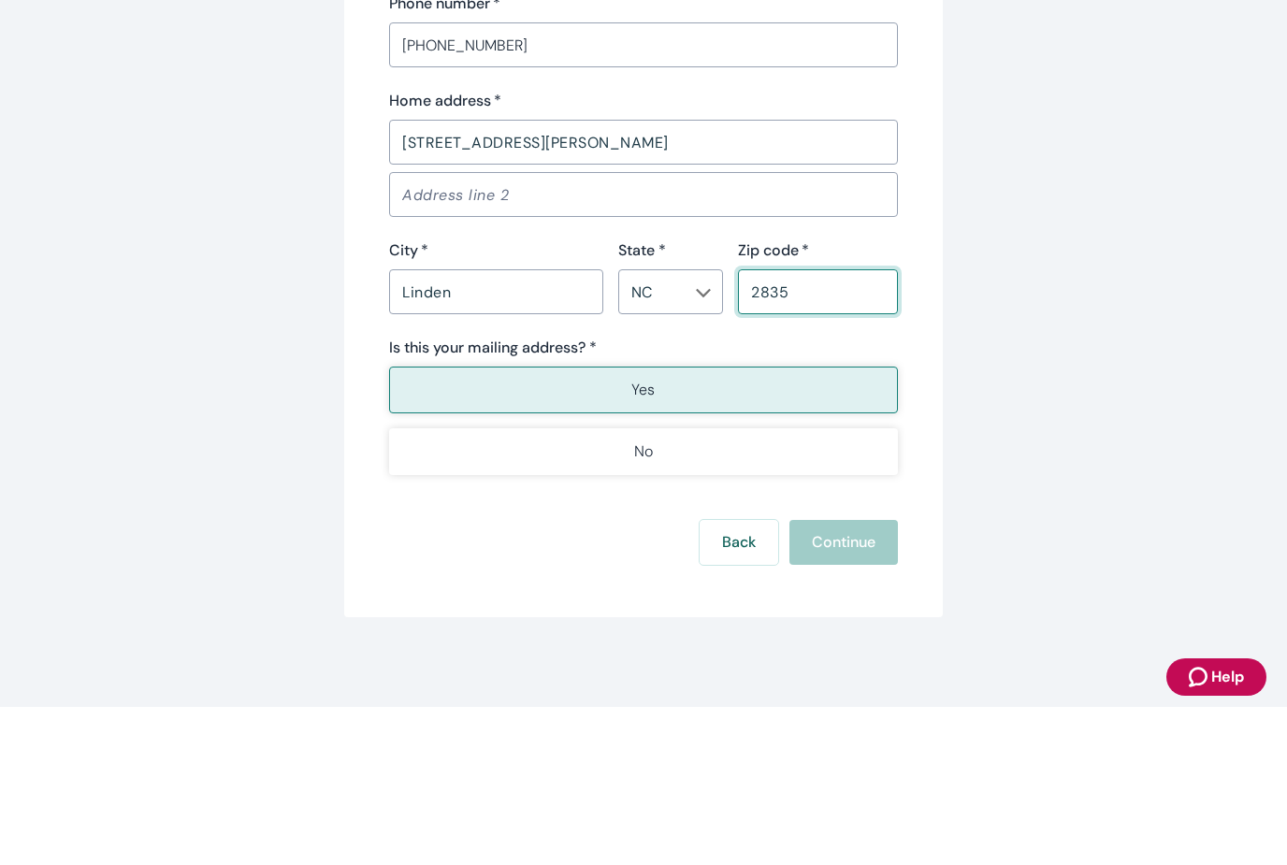
type input "28356"
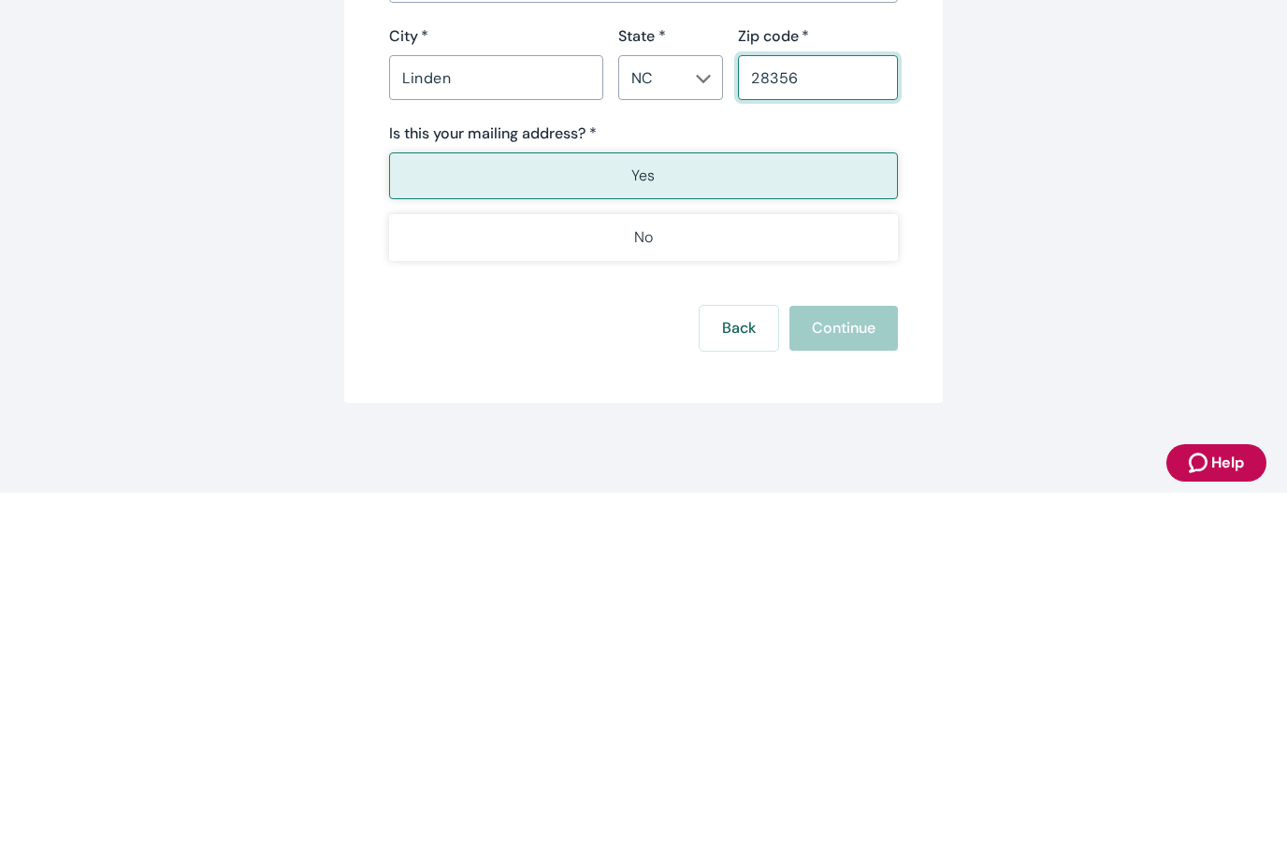
click at [657, 525] on button "Yes" at bounding box center [643, 548] width 509 height 47
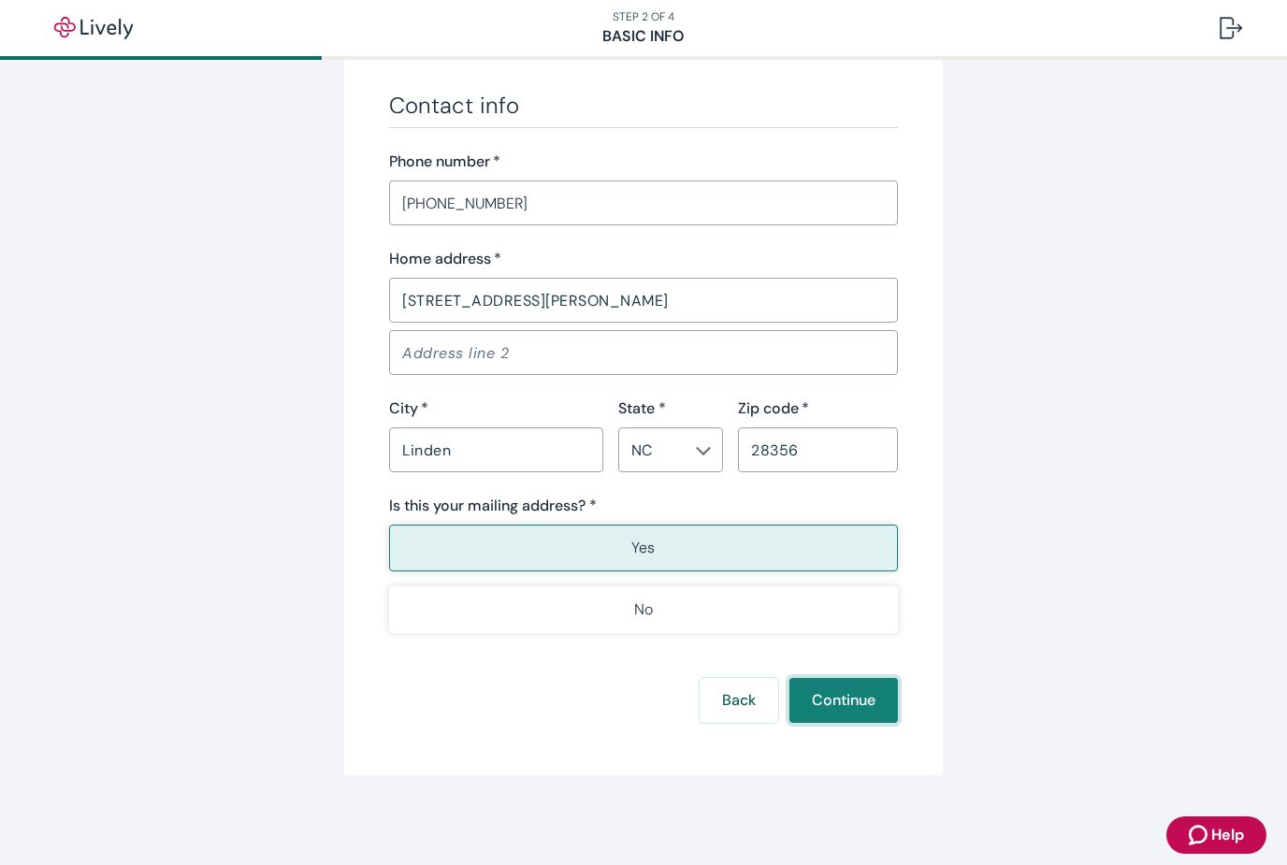
click at [857, 683] on button "Continue" at bounding box center [843, 700] width 108 height 45
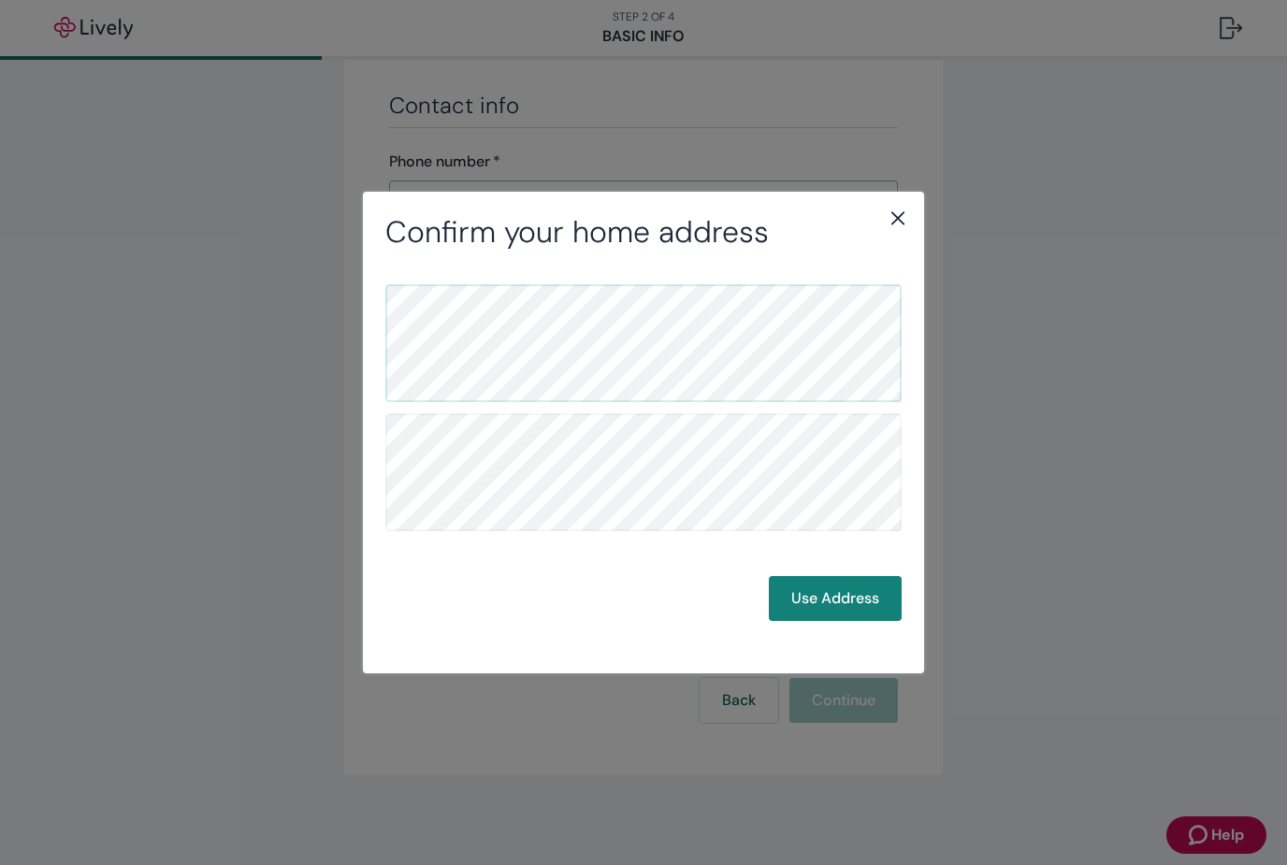
click at [846, 599] on button "Use Address" at bounding box center [835, 598] width 133 height 45
click at [847, 598] on button "Use Address" at bounding box center [835, 598] width 133 height 45
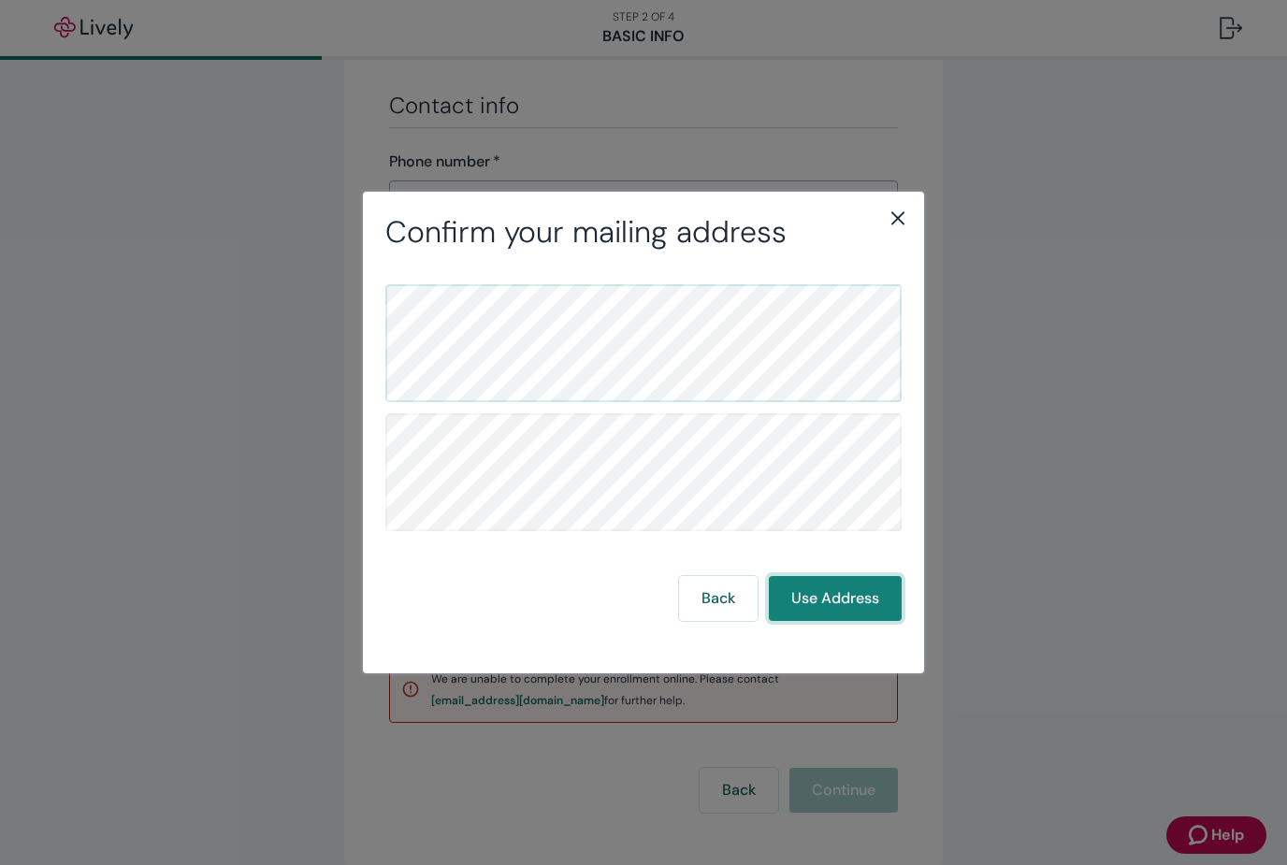
click at [850, 595] on button "Use Address" at bounding box center [835, 598] width 133 height 45
click at [27, 288] on div "Confirm your mailing address Back Use Address" at bounding box center [643, 432] width 1287 height 865
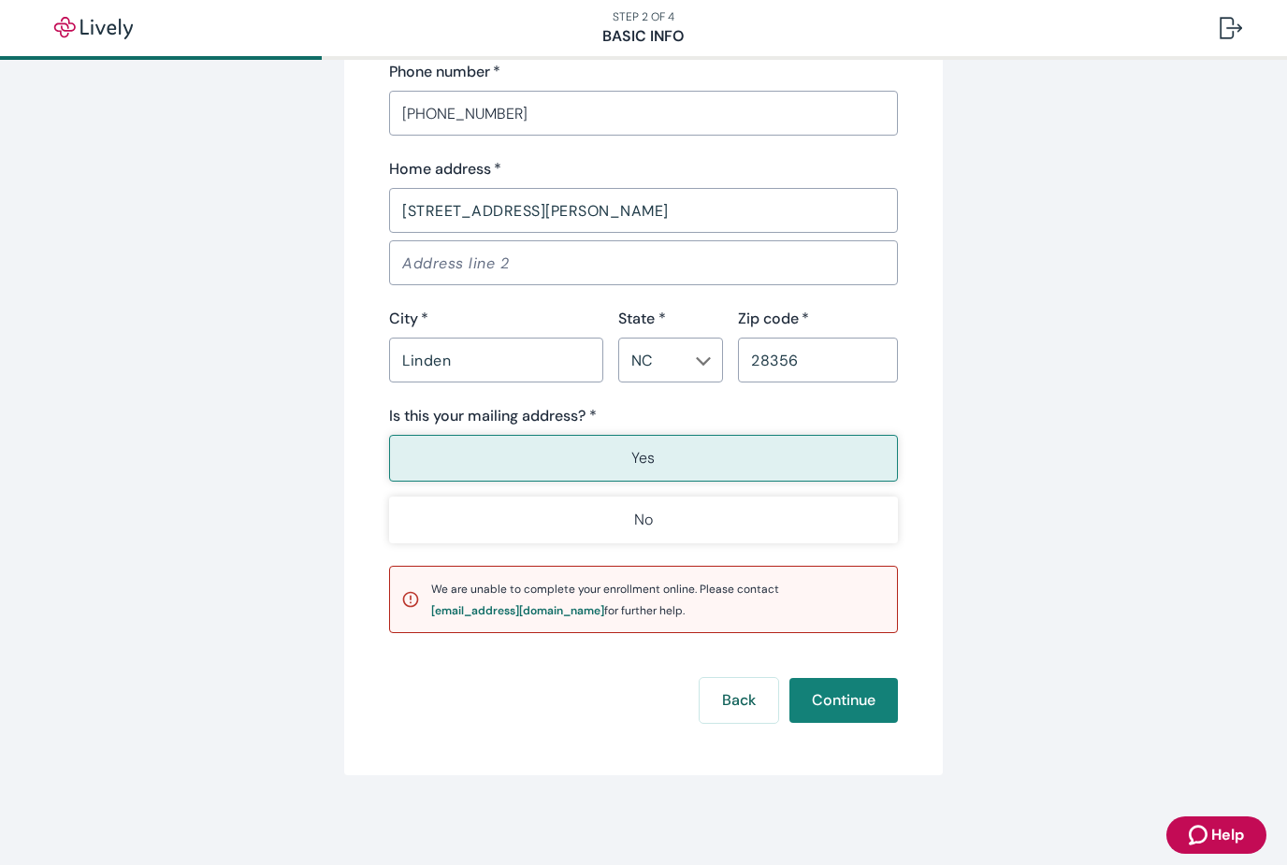
scroll to position [1135, 0]
click at [697, 361] on icon "Chevron icon" at bounding box center [703, 362] width 15 height 15
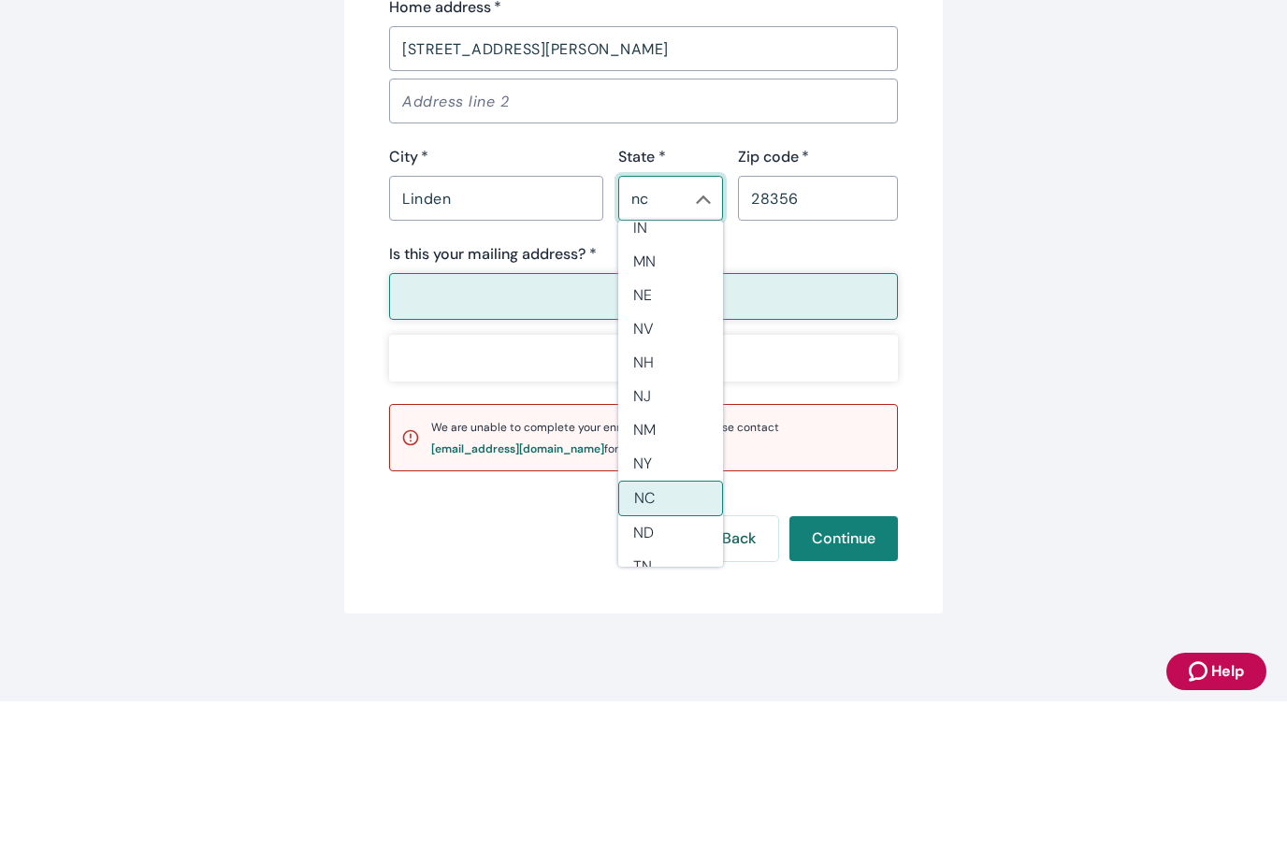
scroll to position [0, 0]
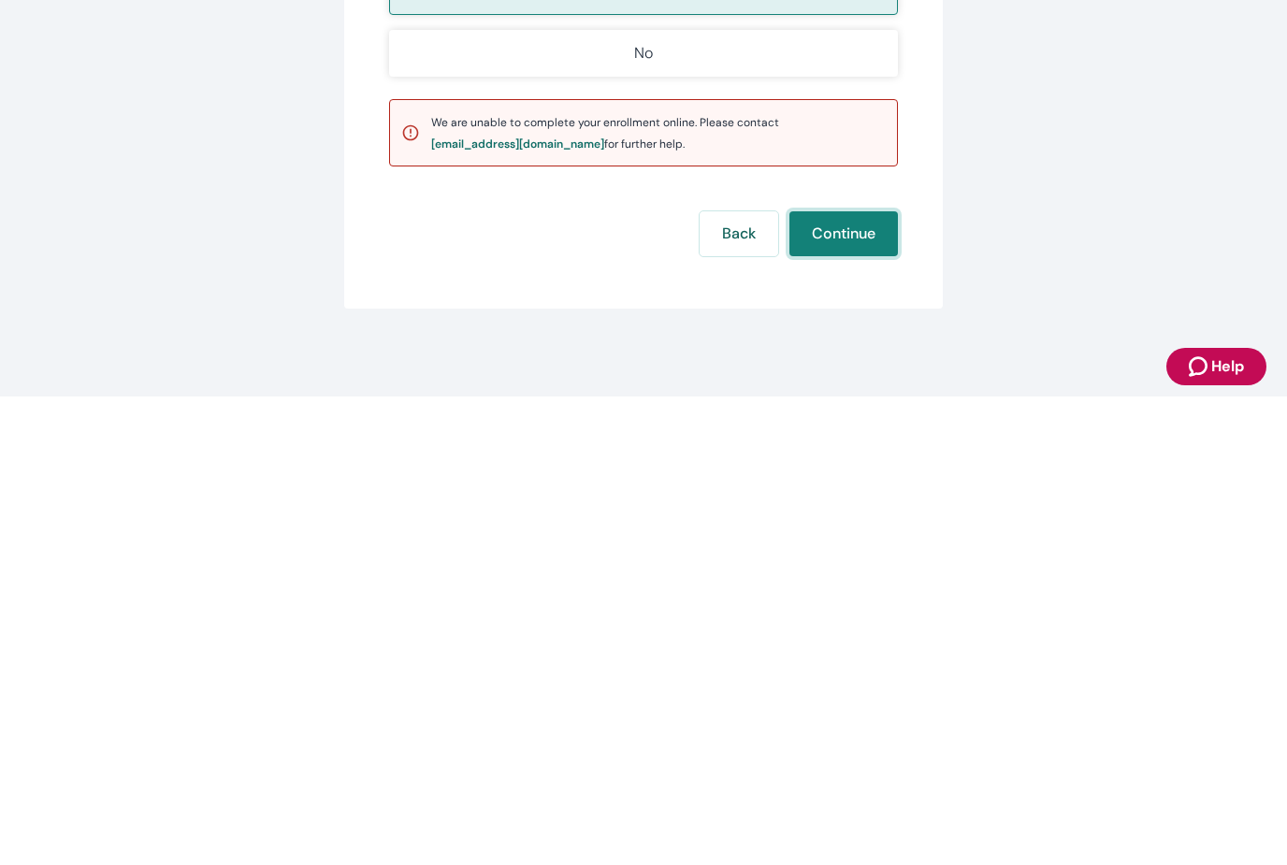
click at [838, 680] on button "Continue" at bounding box center [843, 702] width 108 height 45
type input "NC"
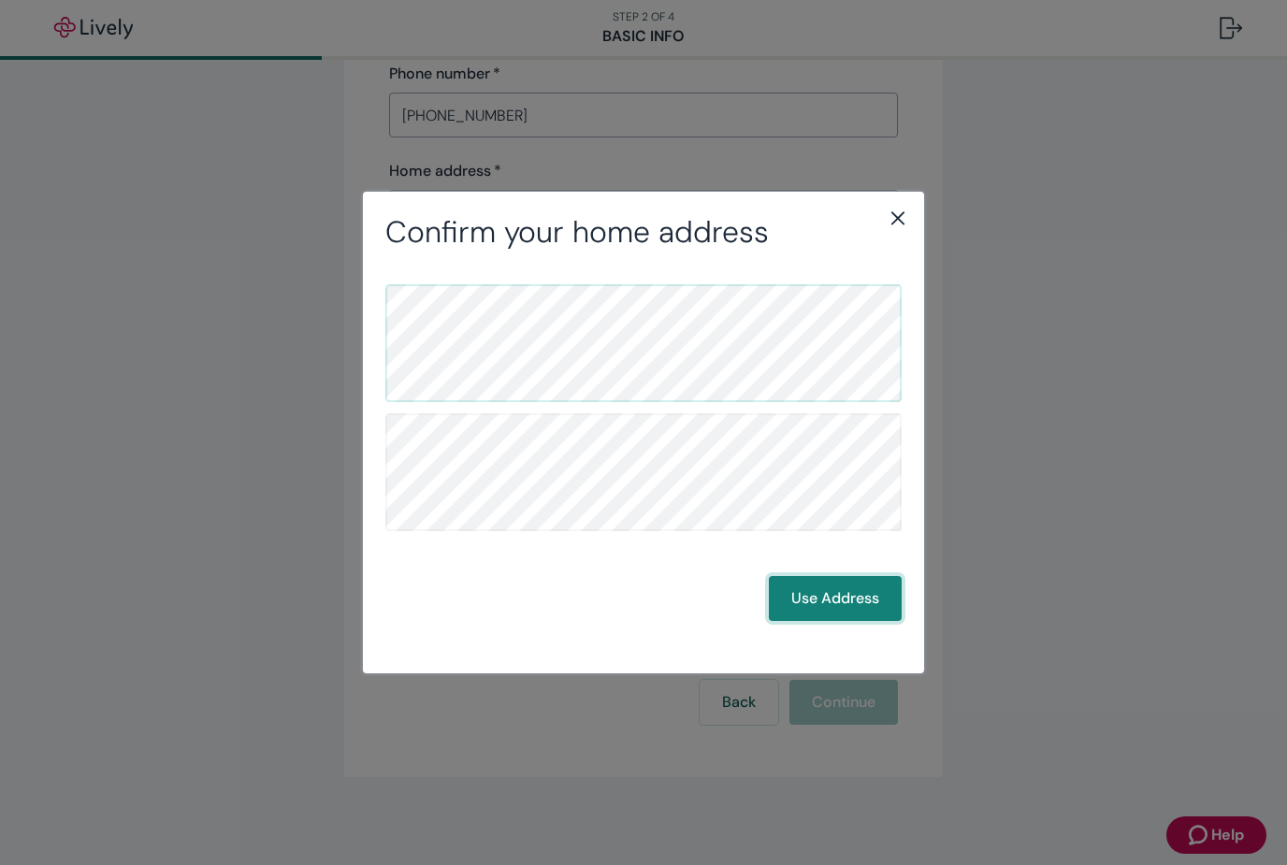
click at [846, 599] on button "Use Address" at bounding box center [835, 598] width 133 height 45
click at [835, 594] on button "Use Address" at bounding box center [835, 598] width 133 height 45
click at [13, 127] on div "Confirm your mailing address Back Use Address" at bounding box center [643, 432] width 1287 height 865
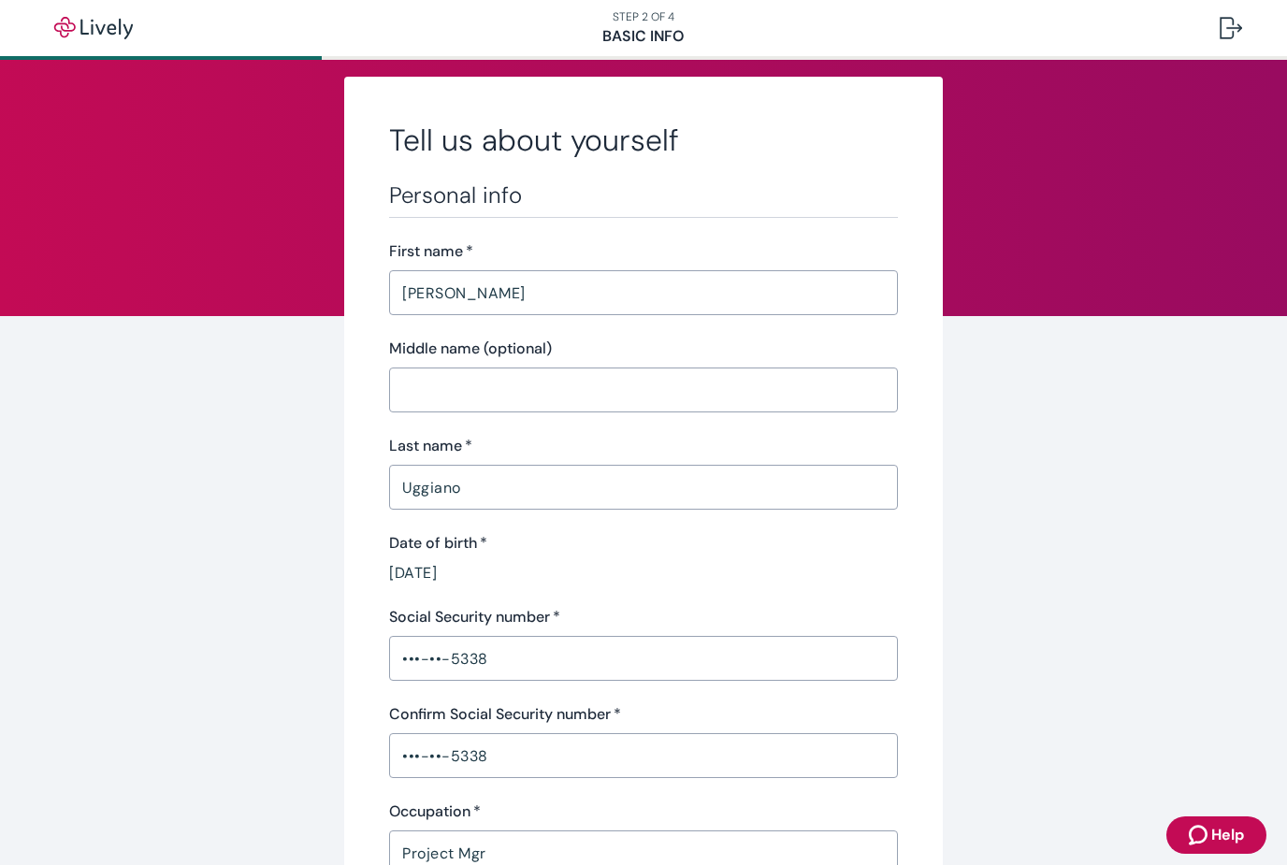
scroll to position [23, 0]
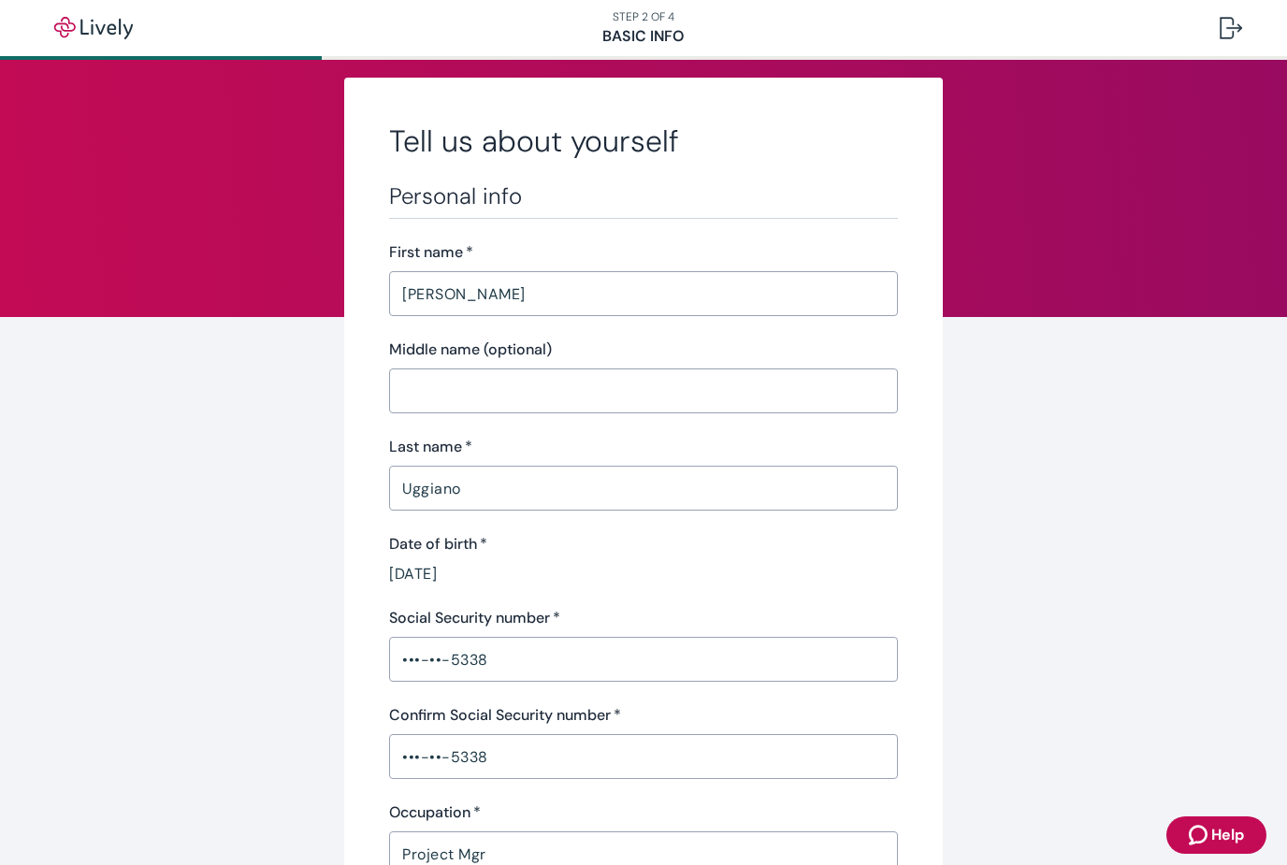
click at [470, 294] on input "[PERSON_NAME]" at bounding box center [643, 293] width 509 height 37
type input "[PERSON_NAME]"
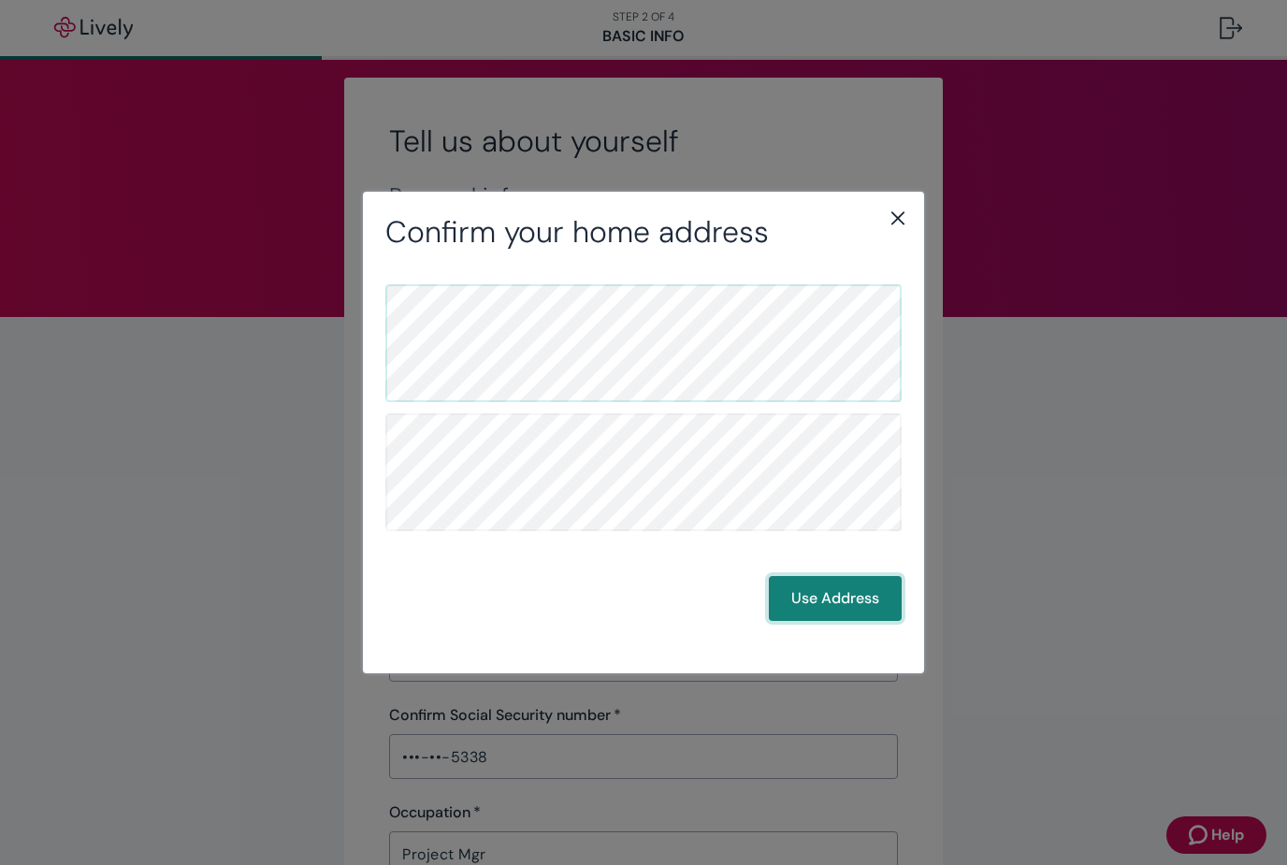
click at [827, 608] on button "Use Address" at bounding box center [835, 598] width 133 height 45
click at [835, 609] on button "Use Address" at bounding box center [835, 598] width 133 height 45
click at [829, 596] on button "Use Address" at bounding box center [835, 598] width 133 height 45
click at [830, 587] on button "Use Address" at bounding box center [835, 598] width 133 height 45
click at [844, 609] on button "Use Address" at bounding box center [835, 598] width 133 height 45
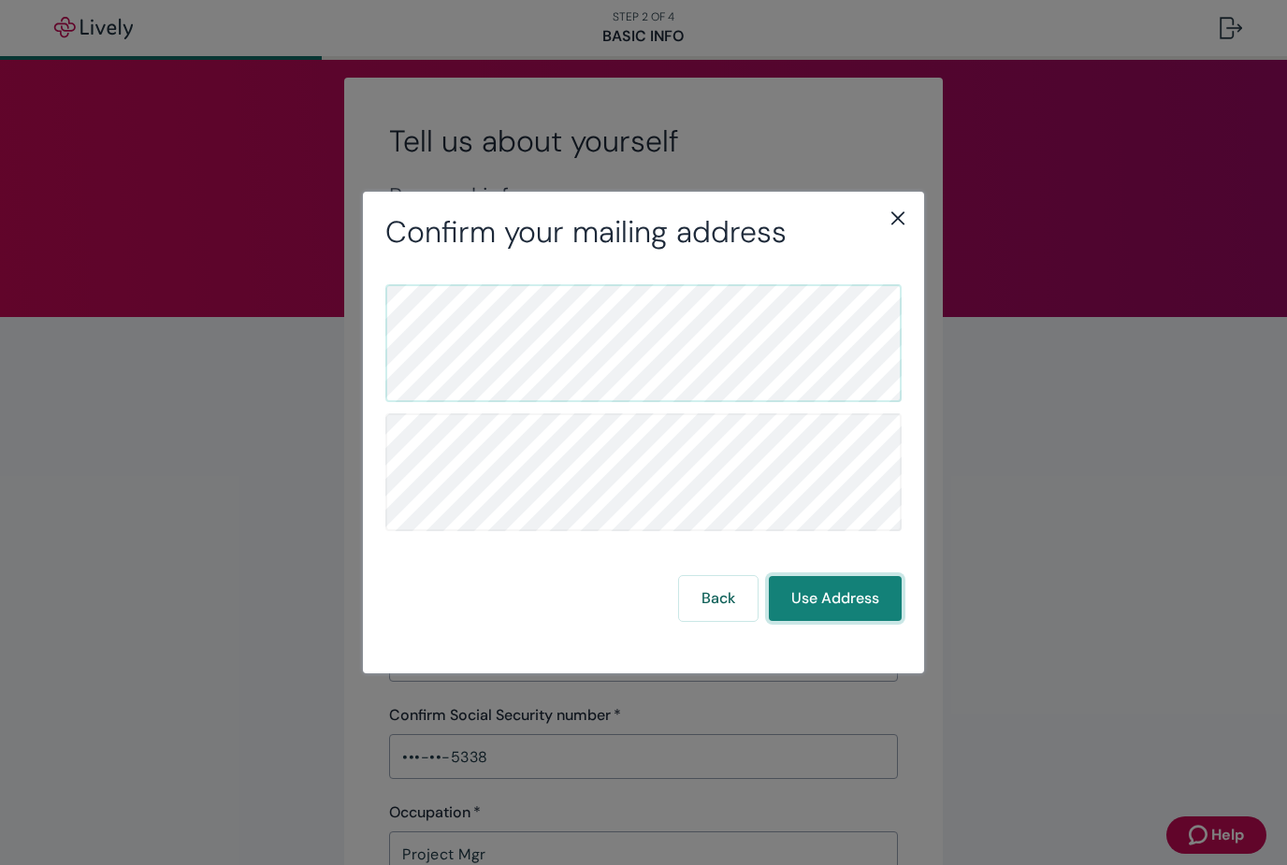
click at [825, 599] on button "Use Address" at bounding box center [835, 598] width 133 height 45
click at [818, 616] on button "Use Address" at bounding box center [835, 598] width 133 height 45
click at [830, 608] on button "Use Address" at bounding box center [835, 598] width 133 height 45
click at [800, 615] on button "Use Address" at bounding box center [835, 598] width 133 height 45
click at [799, 615] on button "Use Address" at bounding box center [835, 598] width 133 height 45
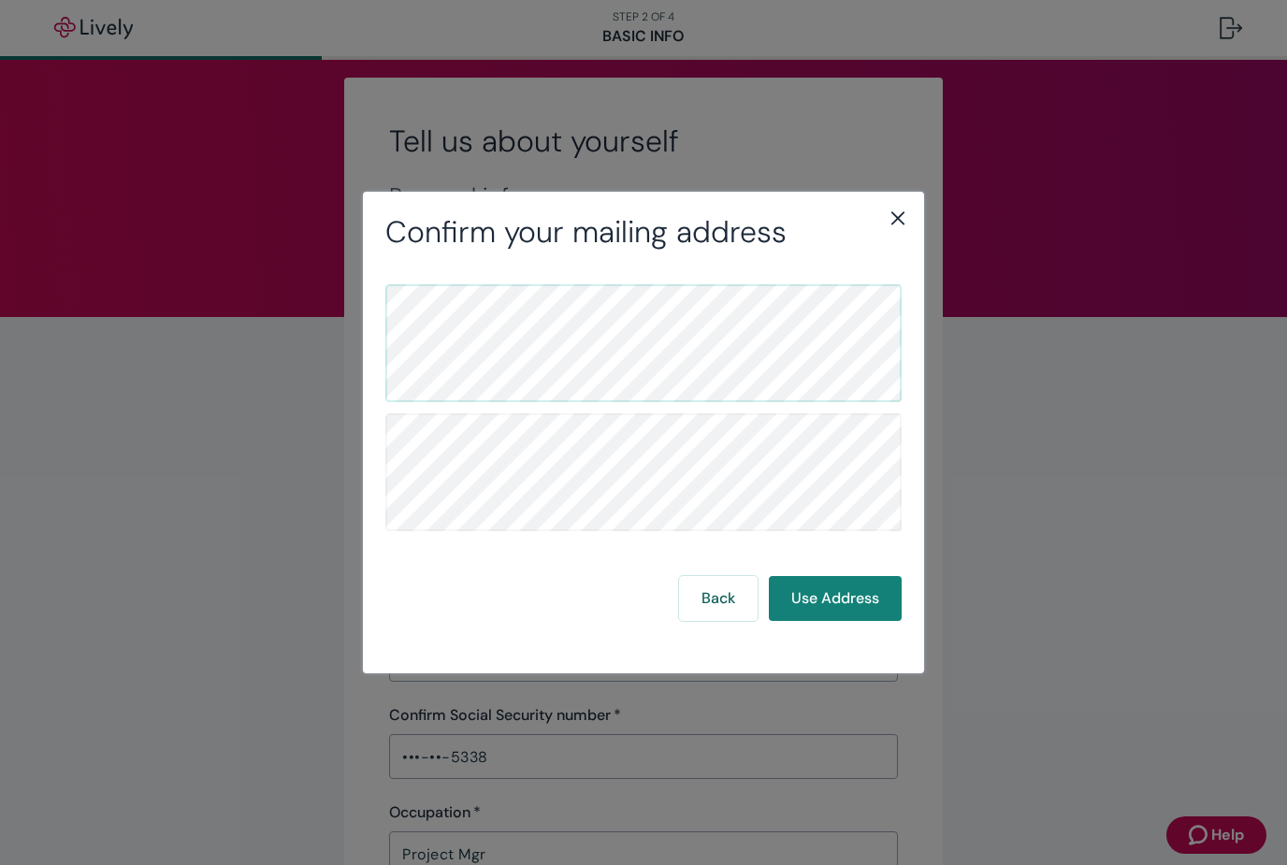
click at [899, 226] on icon "close" at bounding box center [897, 218] width 22 height 22
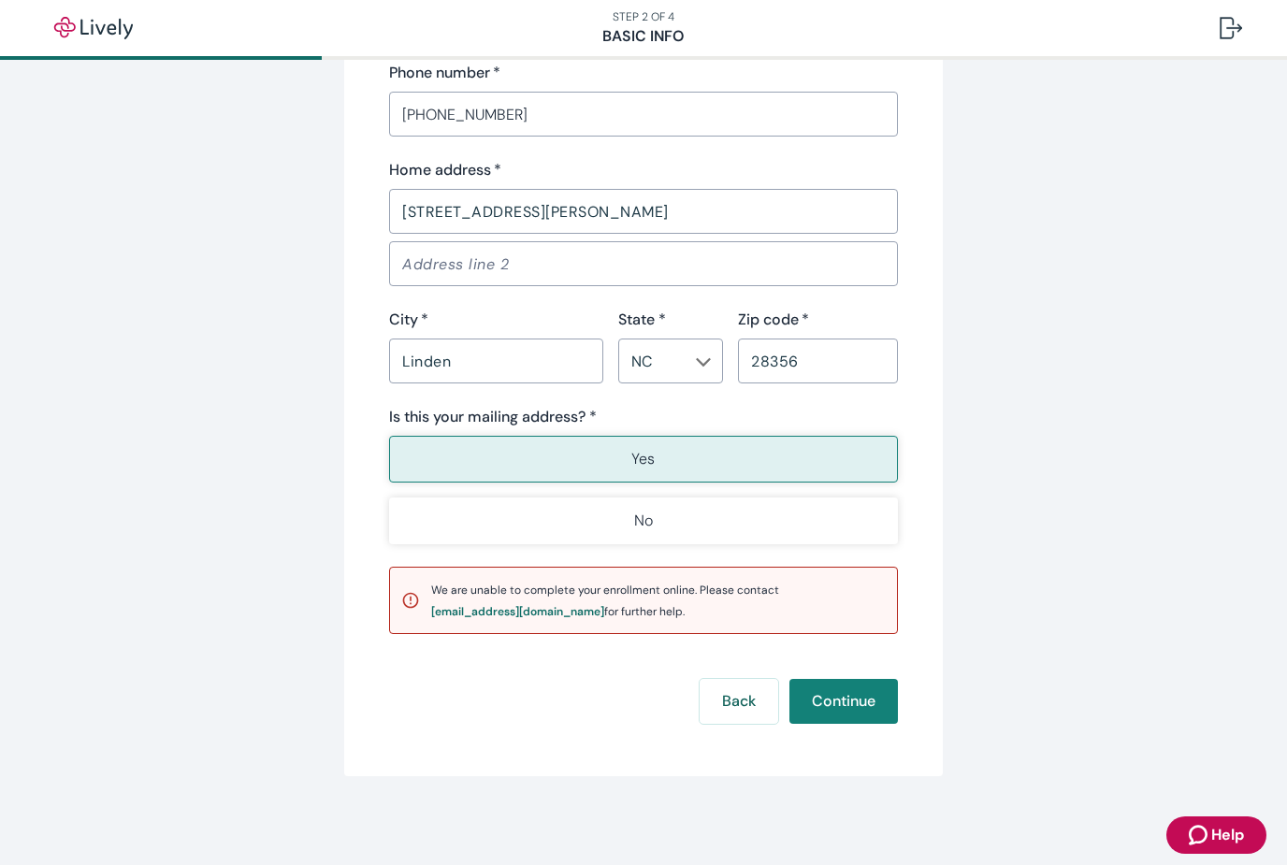
scroll to position [1135, 0]
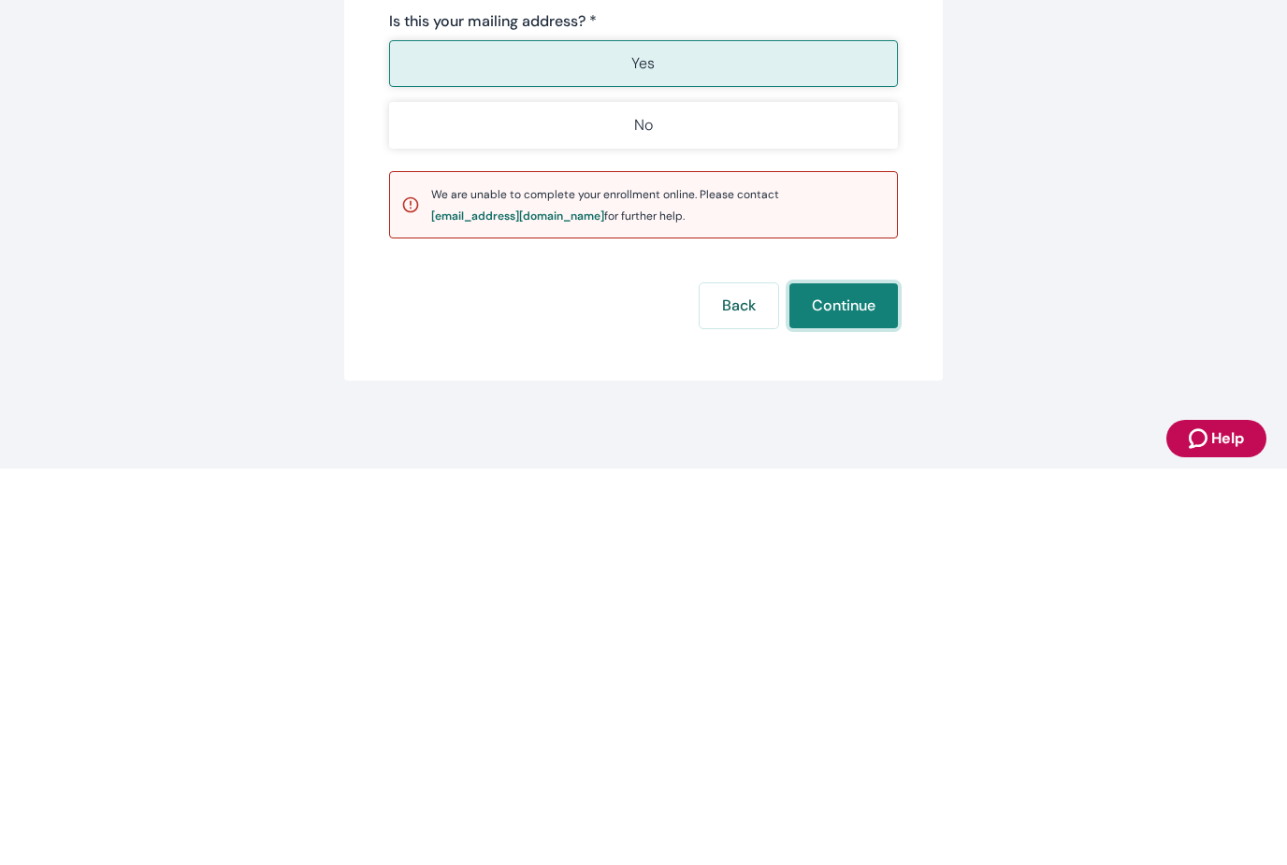
click at [827, 680] on button "Continue" at bounding box center [843, 702] width 108 height 45
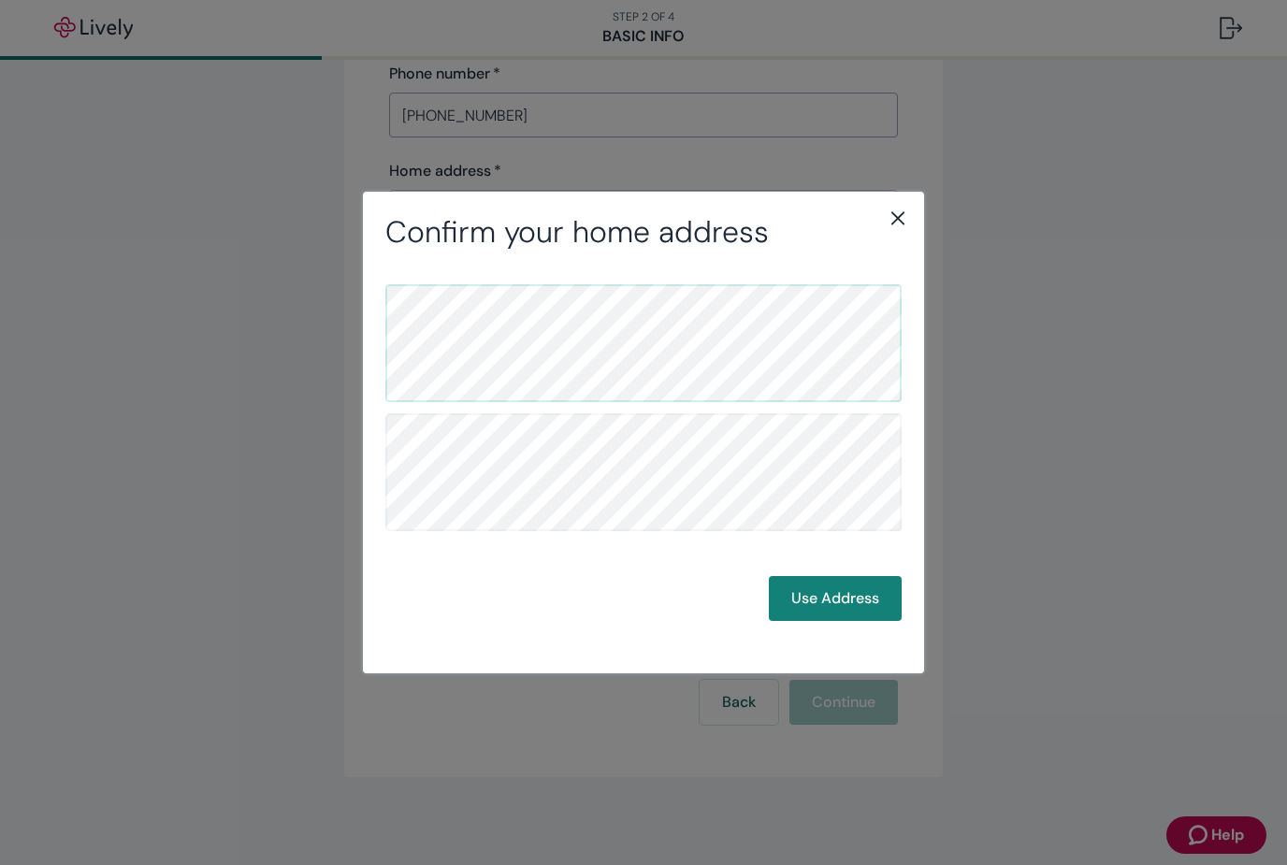
click at [827, 597] on button "Use Address" at bounding box center [835, 598] width 133 height 45
click at [827, 595] on button "Use Address" at bounding box center [835, 598] width 133 height 45
click at [827, 601] on button "Use Address" at bounding box center [835, 598] width 133 height 45
click at [832, 600] on button "Use Address" at bounding box center [835, 598] width 133 height 45
click at [848, 597] on button "Use Address" at bounding box center [835, 598] width 133 height 45
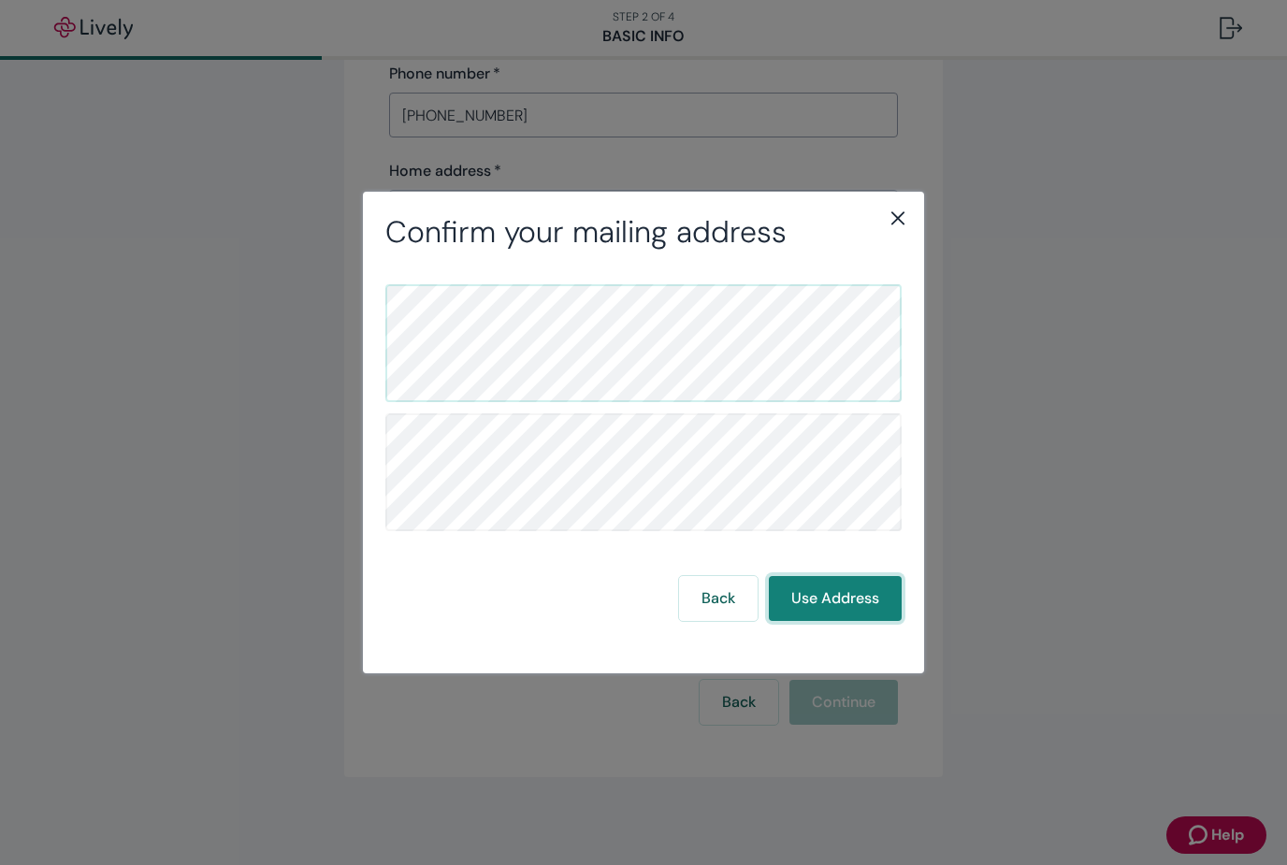
click at [848, 597] on button "Use Address" at bounding box center [835, 598] width 133 height 45
click at [820, 596] on button "Use Address" at bounding box center [835, 598] width 133 height 45
click at [876, 221] on h2 "Confirm your mailing address" at bounding box center [643, 232] width 516 height 36
click at [880, 237] on h2 "Confirm your mailing address" at bounding box center [643, 232] width 516 height 36
click at [892, 208] on icon "close" at bounding box center [897, 218] width 22 height 22
